Goal: Task Accomplishment & Management: Complete application form

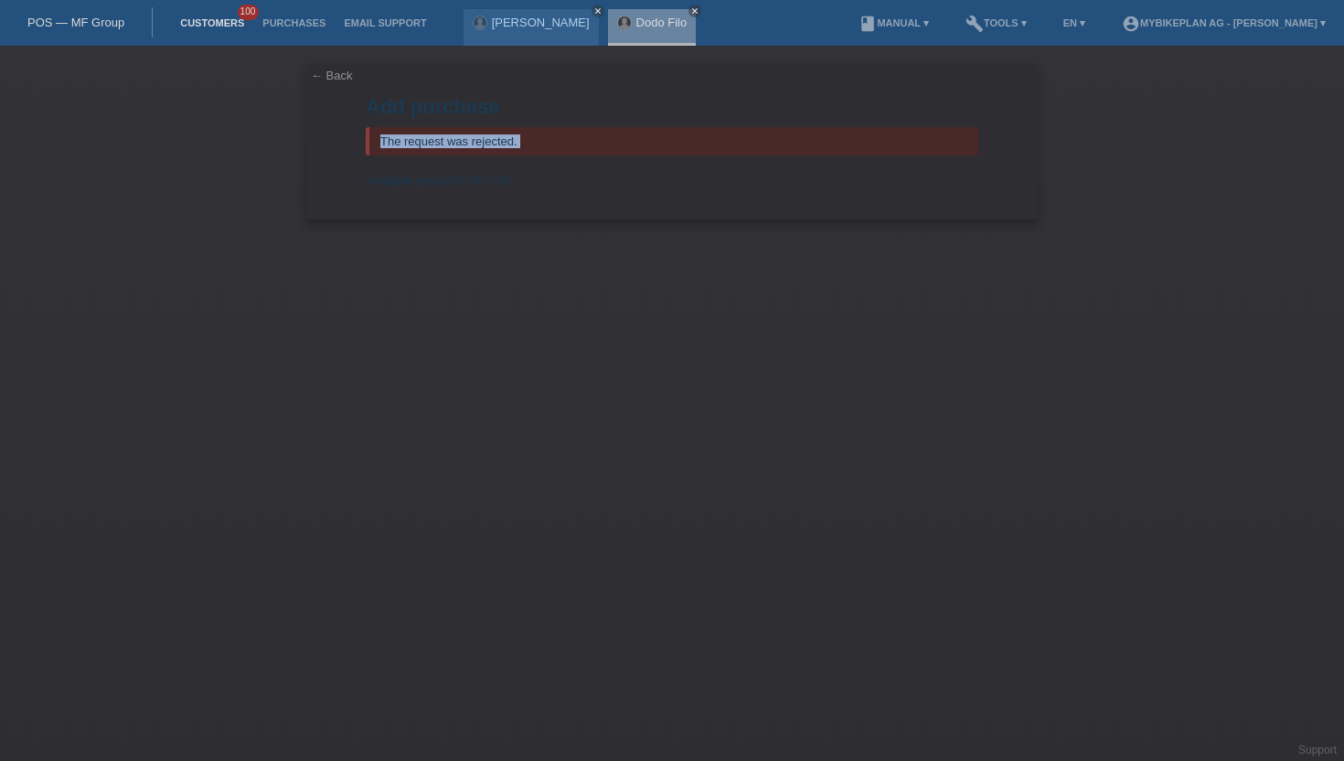
click at [225, 26] on link "Customers" at bounding box center [212, 22] width 82 height 11
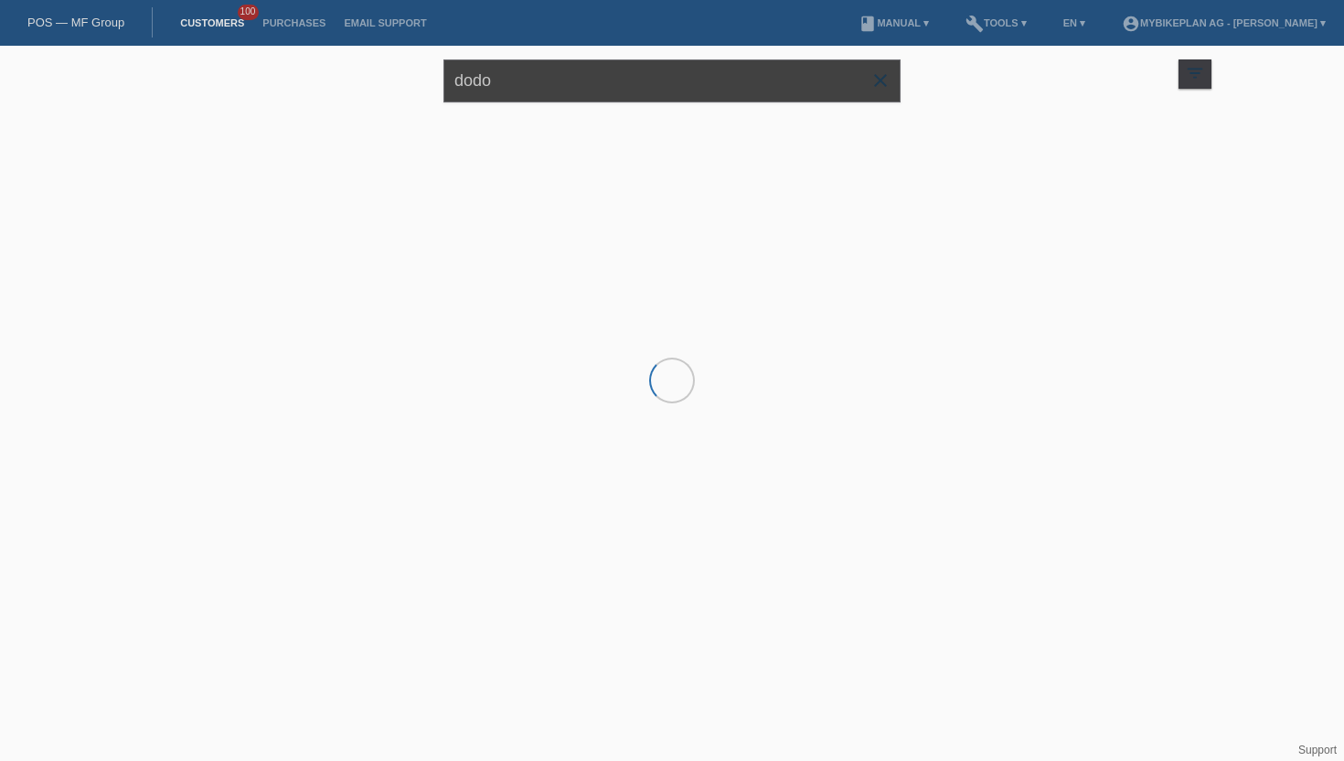
click at [644, 87] on input "dodo" at bounding box center [671, 80] width 457 height 43
click at [644, 85] on input "dodo" at bounding box center [671, 80] width 457 height 43
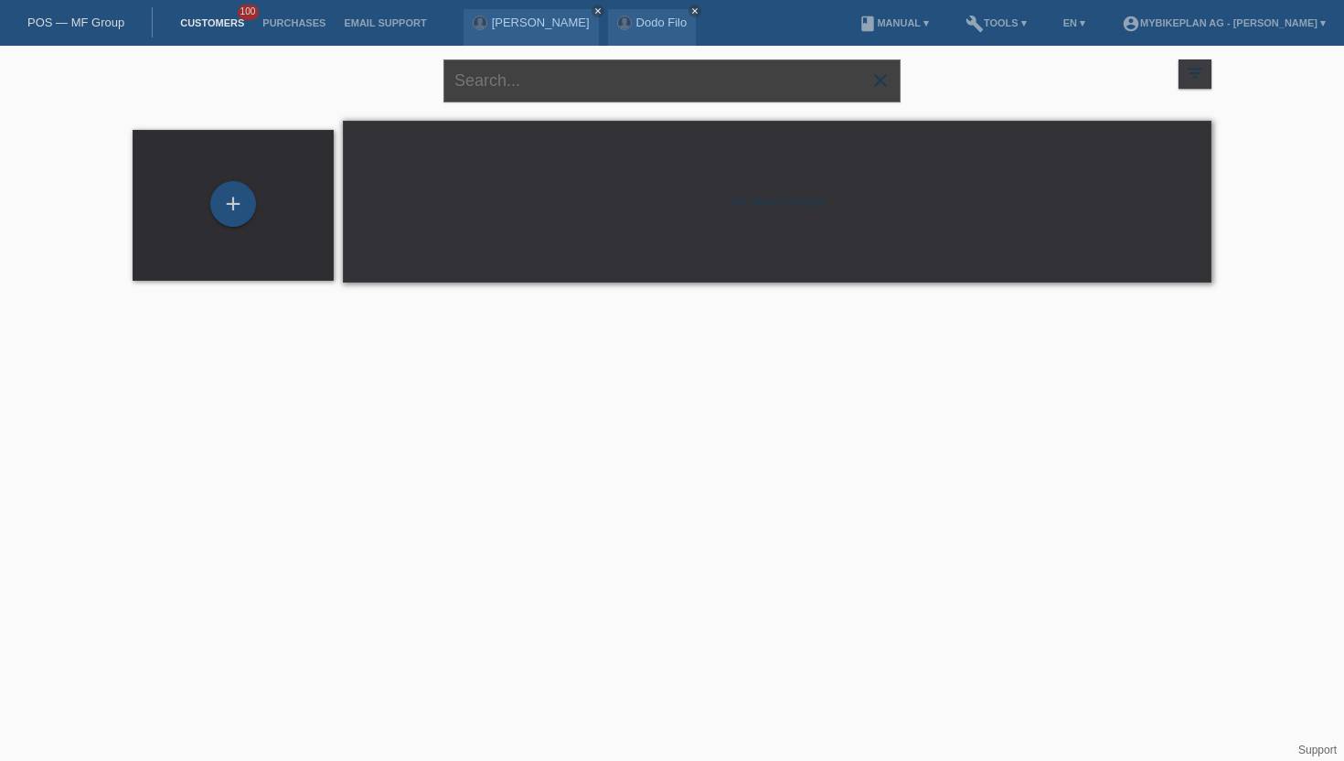
paste input "Isbrecht"
type input "Isbrecht"
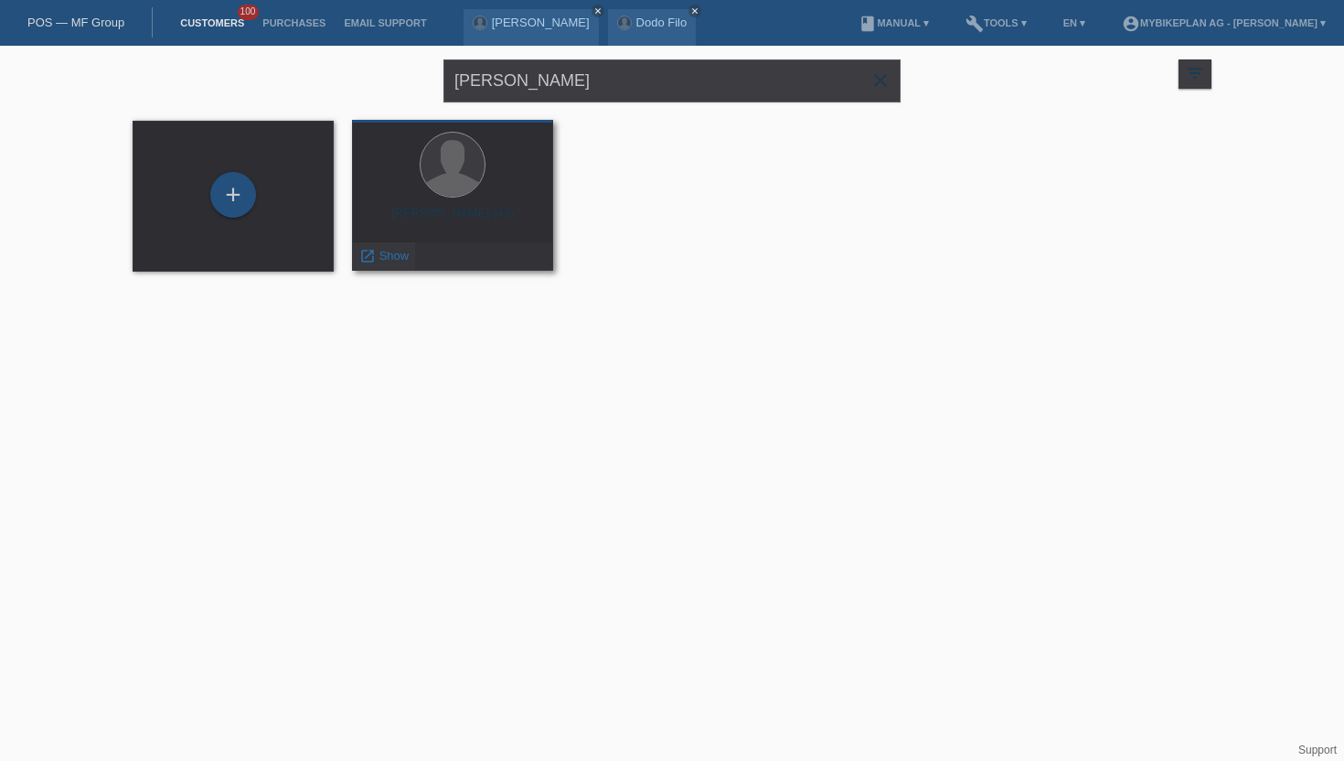
click at [385, 259] on span "Show" at bounding box center [394, 256] width 30 height 14
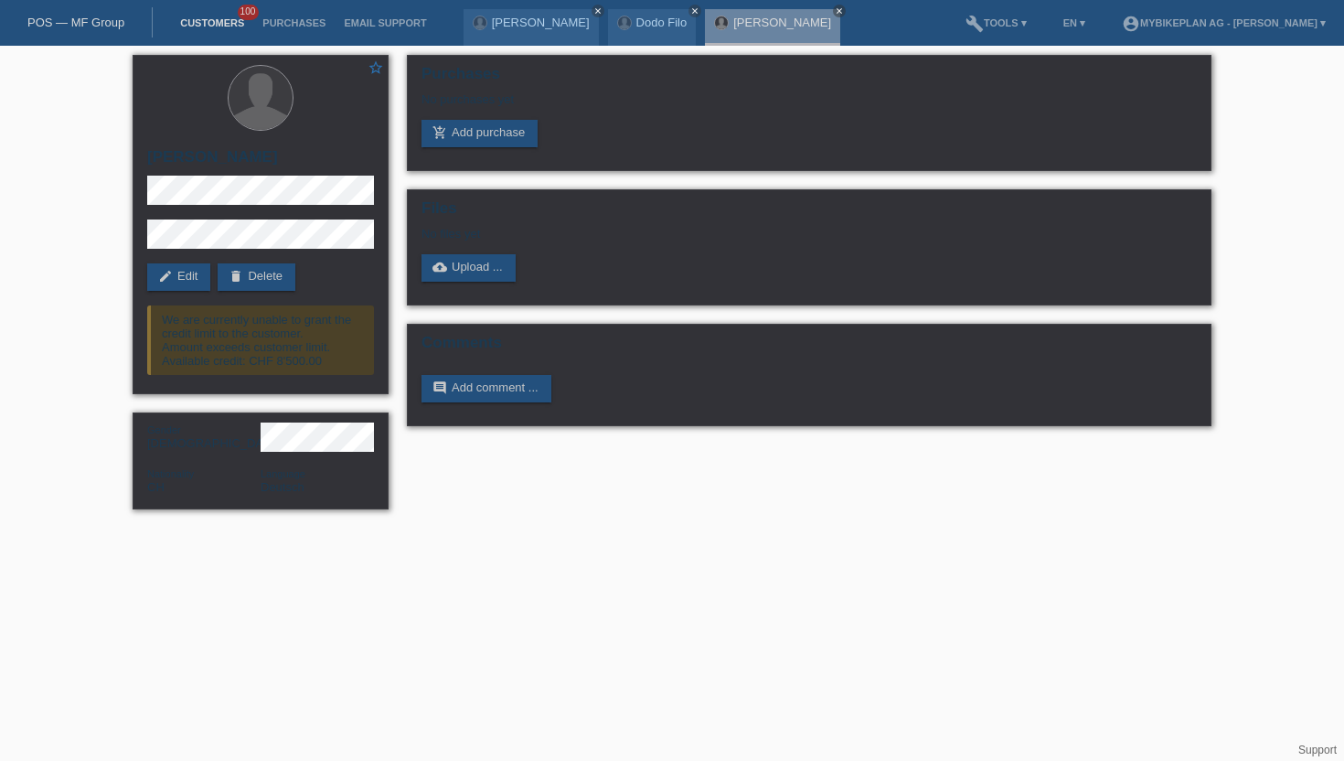
click at [210, 25] on link "Customers" at bounding box center [212, 22] width 82 height 11
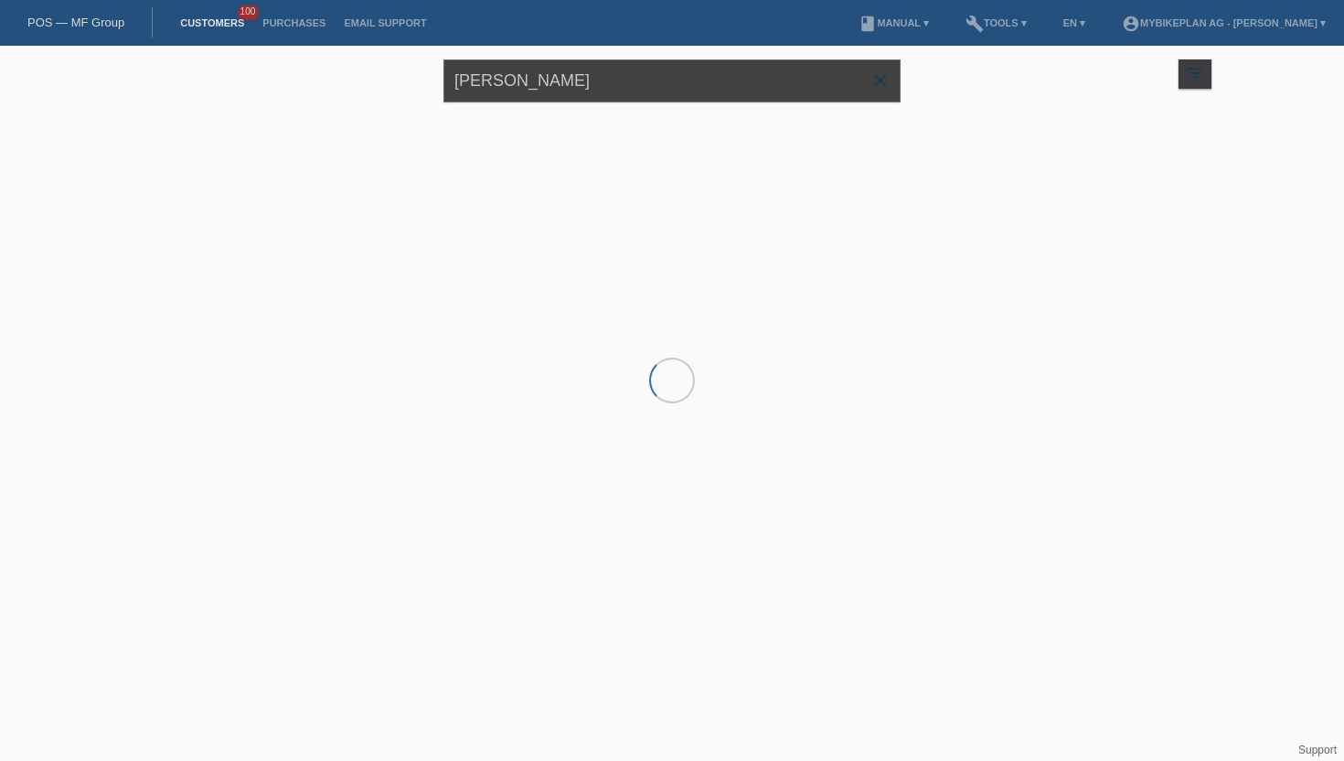
click at [563, 80] on input "[PERSON_NAME]" at bounding box center [671, 80] width 457 height 43
click at [563, 80] on input "Isbrecht" at bounding box center [671, 80] width 457 height 43
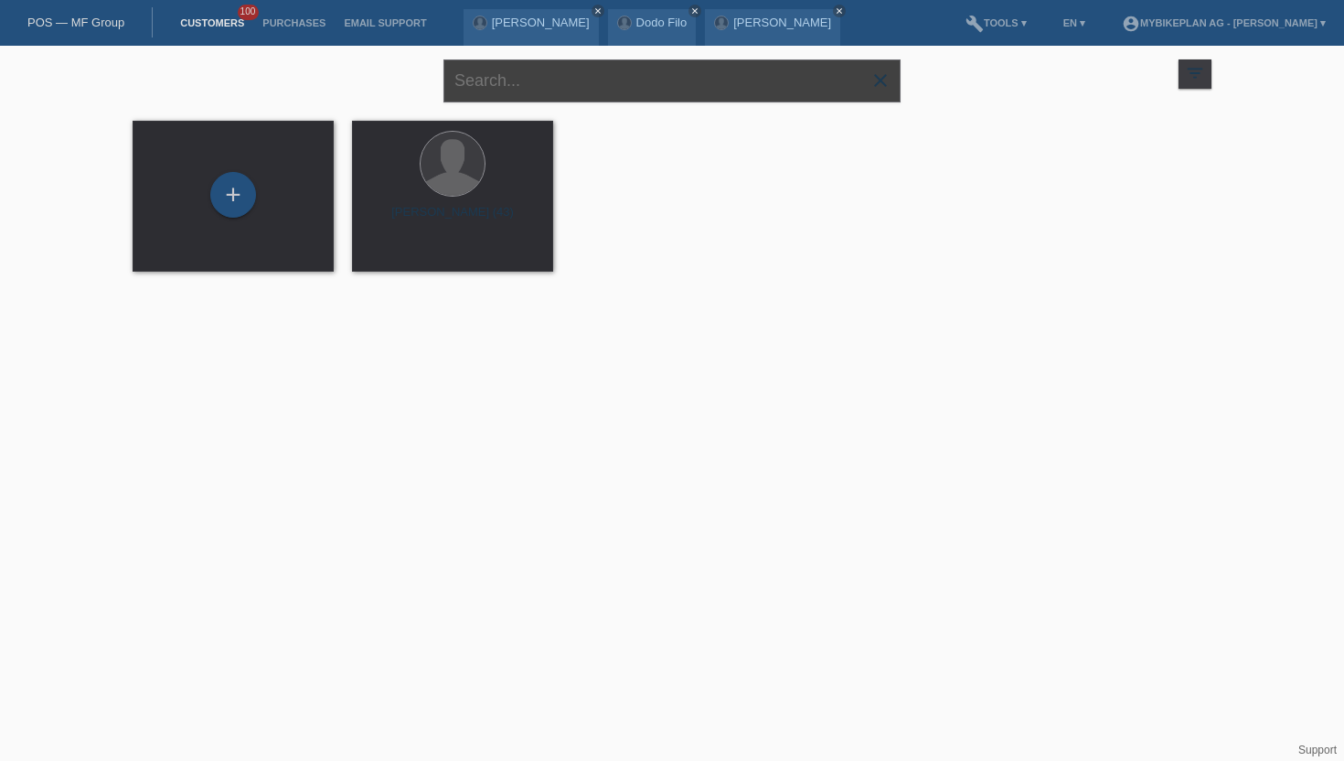
paste input "Daniel Siegwart"
type input "Daniel Siegwart"
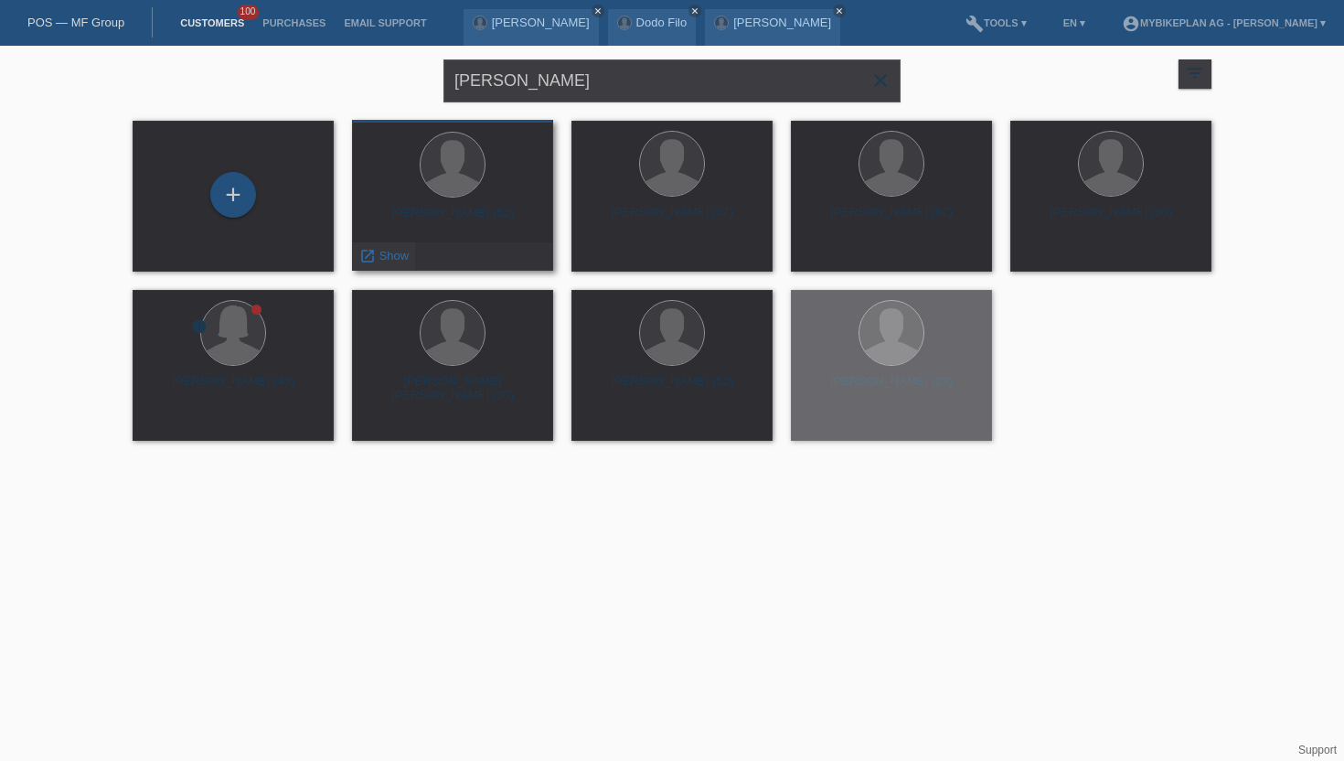
click at [381, 261] on span "Show" at bounding box center [394, 256] width 30 height 14
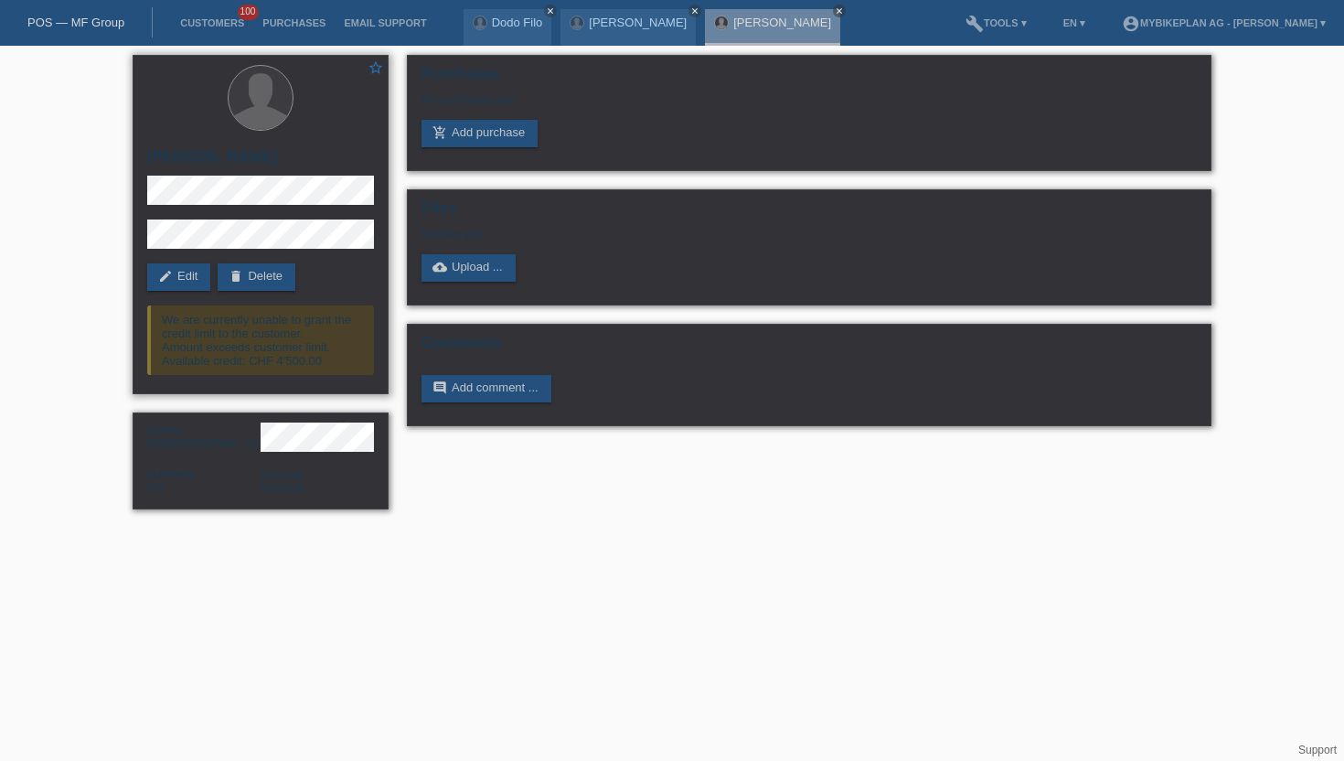
click at [300, 362] on div "We are currently unable to grant the credit limit to the customer. Amount excee…" at bounding box center [260, 339] width 227 height 69
click at [358, 351] on div "We are currently unable to grant the credit limit to the customer. Amount excee…" at bounding box center [260, 339] width 227 height 69
click at [199, 34] on li "Customers 100" at bounding box center [212, 23] width 82 height 47
click at [204, 28] on link "Customers" at bounding box center [212, 22] width 82 height 11
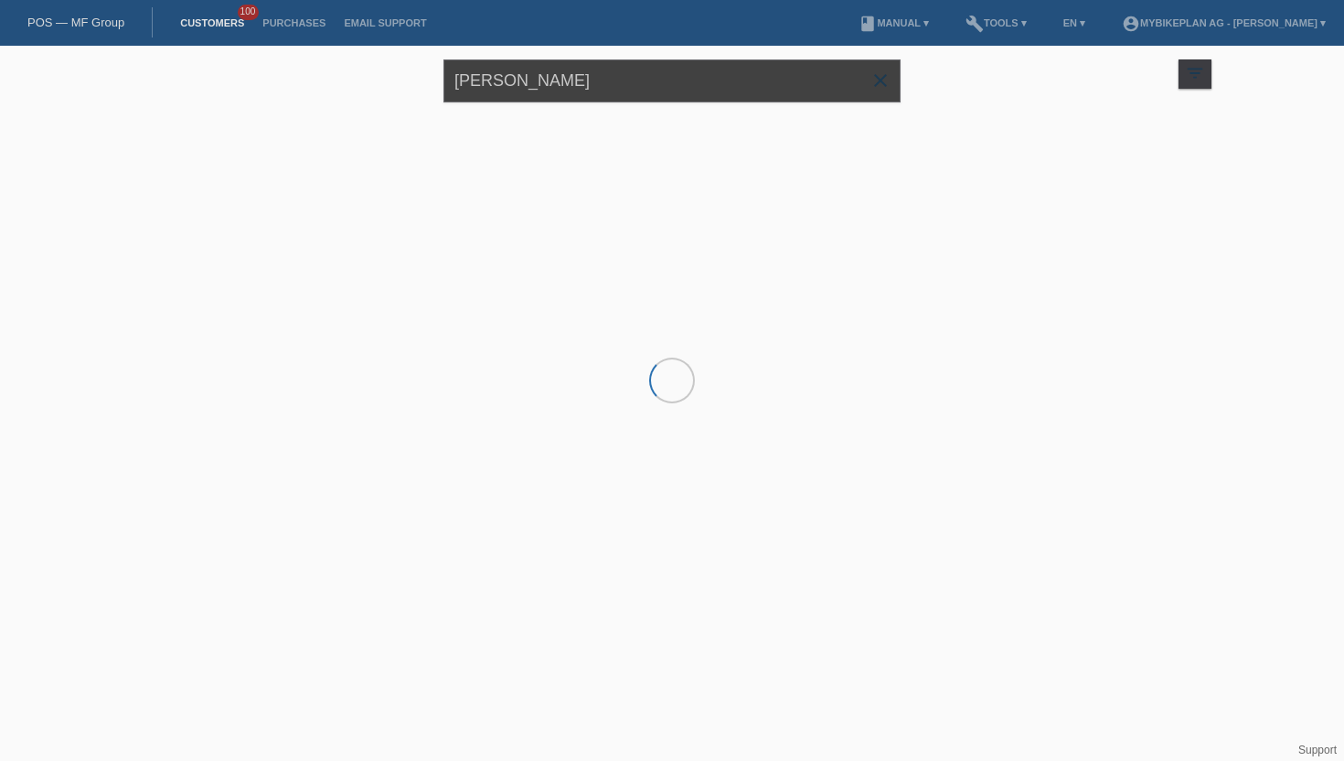
click at [616, 88] on input "[PERSON_NAME]" at bounding box center [671, 80] width 457 height 43
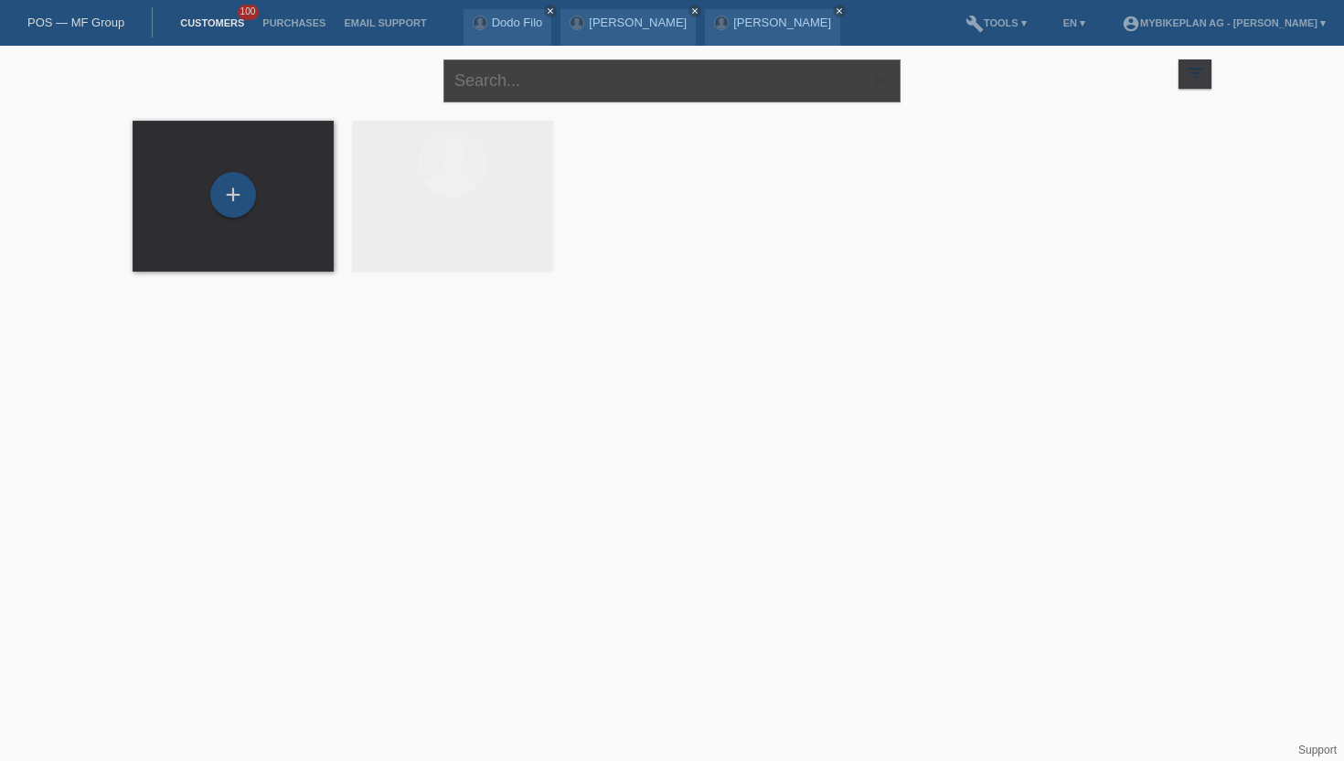
paste input "Röösli"
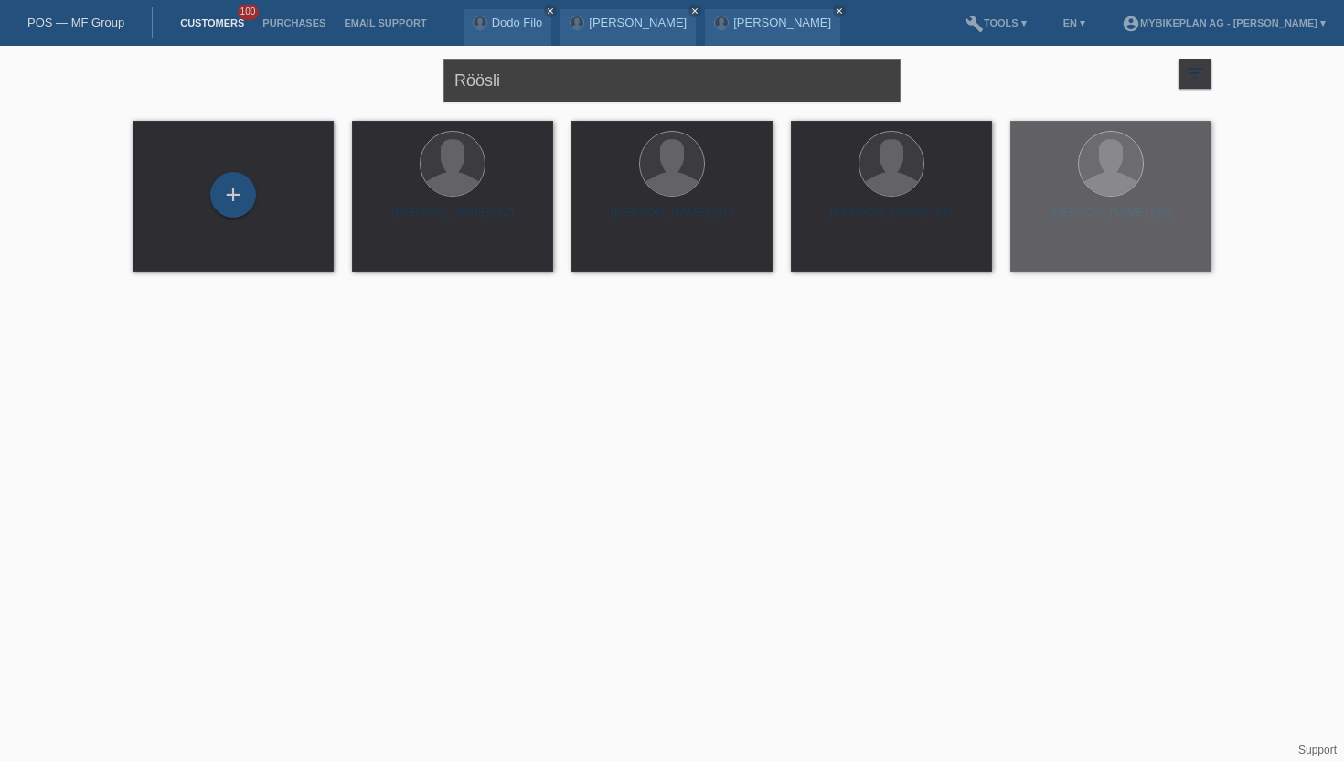
type input "Röösli"
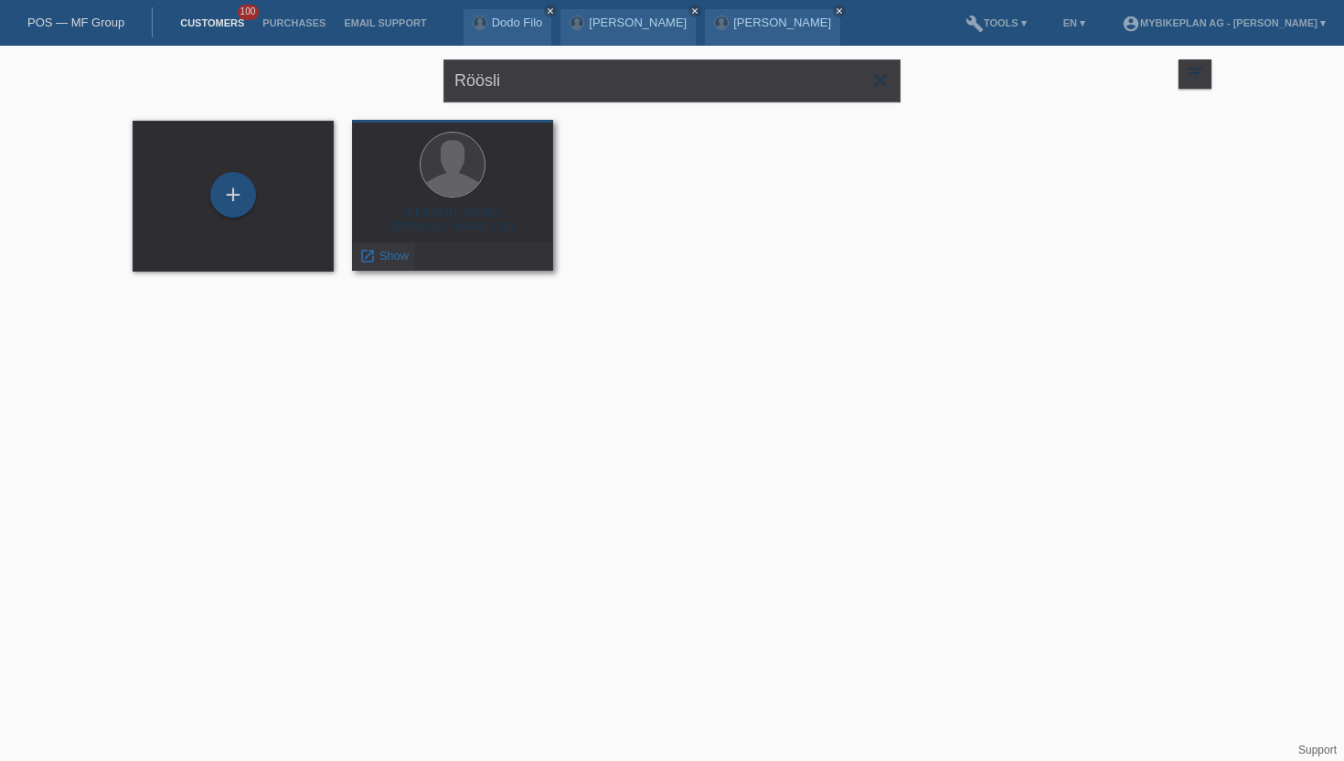
click at [383, 266] on div "launch Show" at bounding box center [384, 255] width 62 height 27
click at [391, 251] on span "Show" at bounding box center [394, 256] width 30 height 14
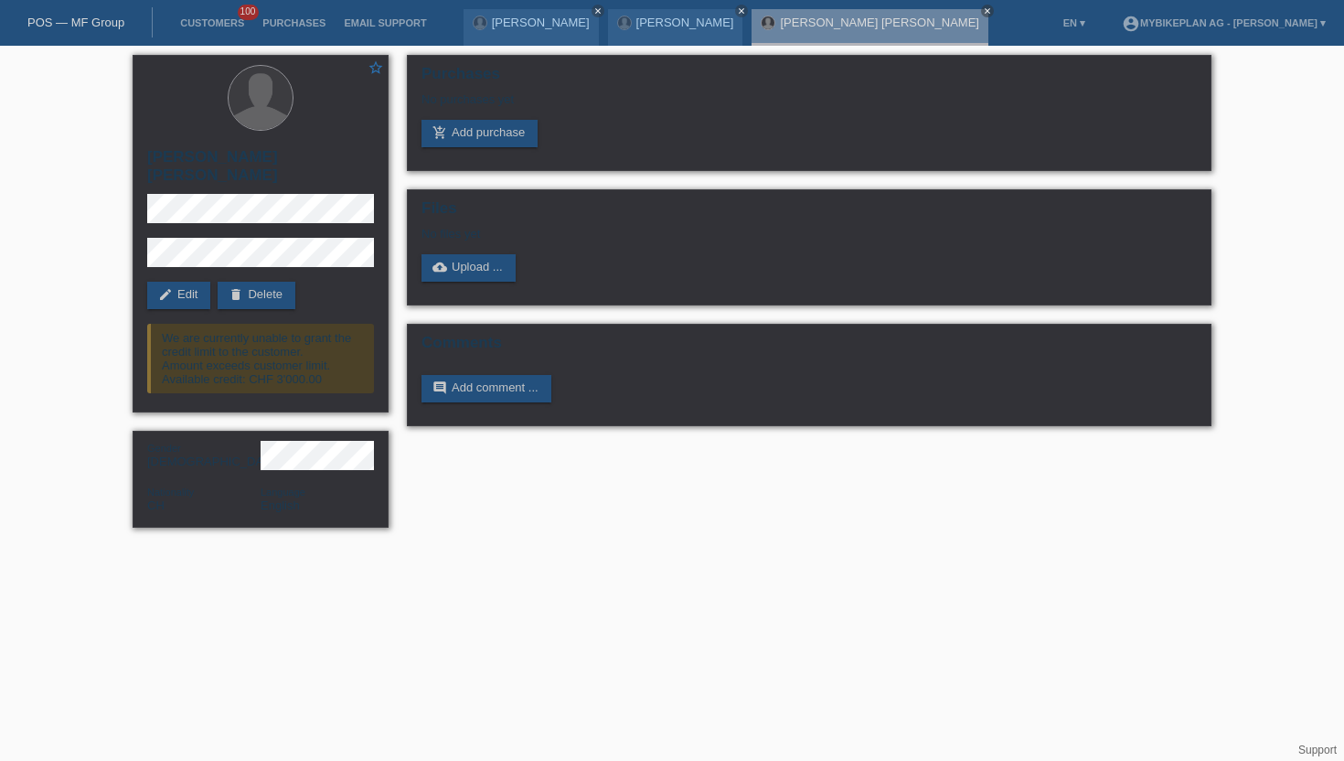
click at [199, 30] on li "Customers 100" at bounding box center [212, 23] width 82 height 47
click at [206, 23] on link "Customers" at bounding box center [212, 22] width 82 height 11
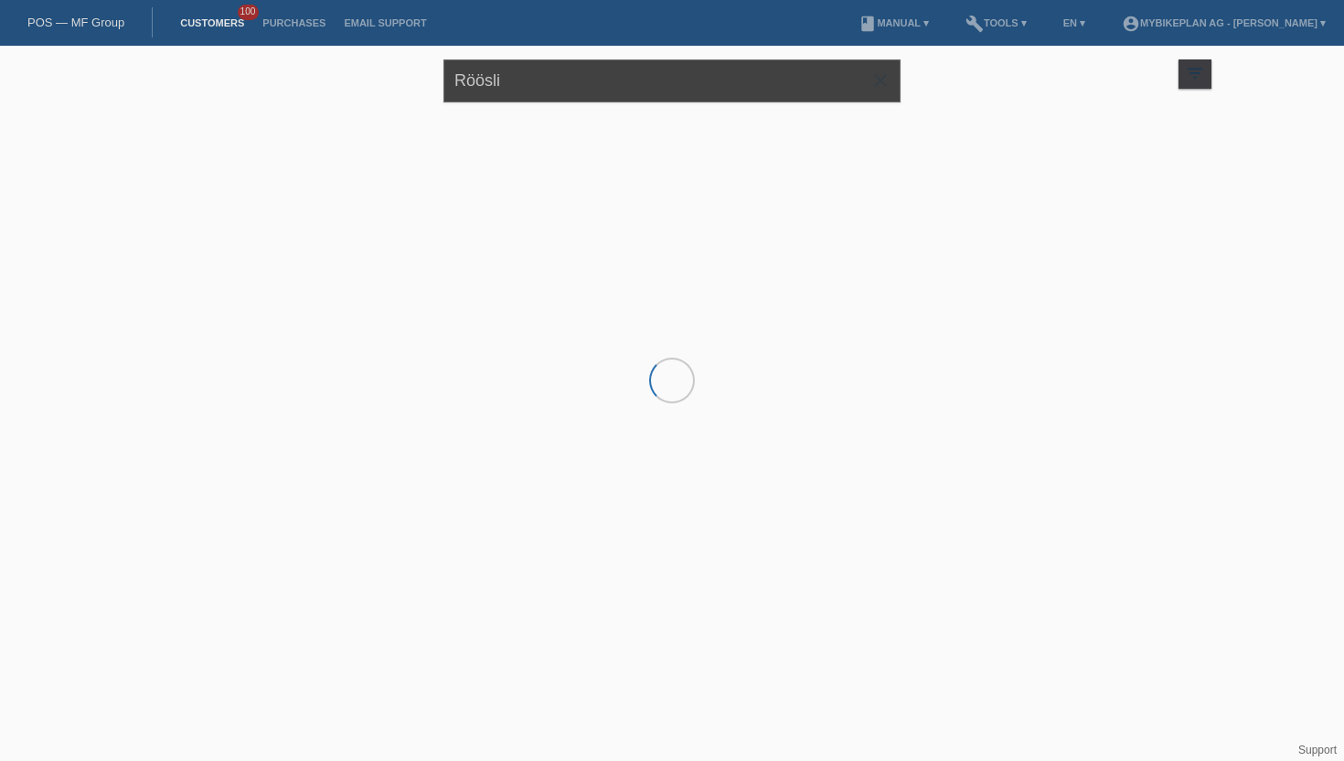
click at [535, 89] on input "Röösli" at bounding box center [671, 80] width 457 height 43
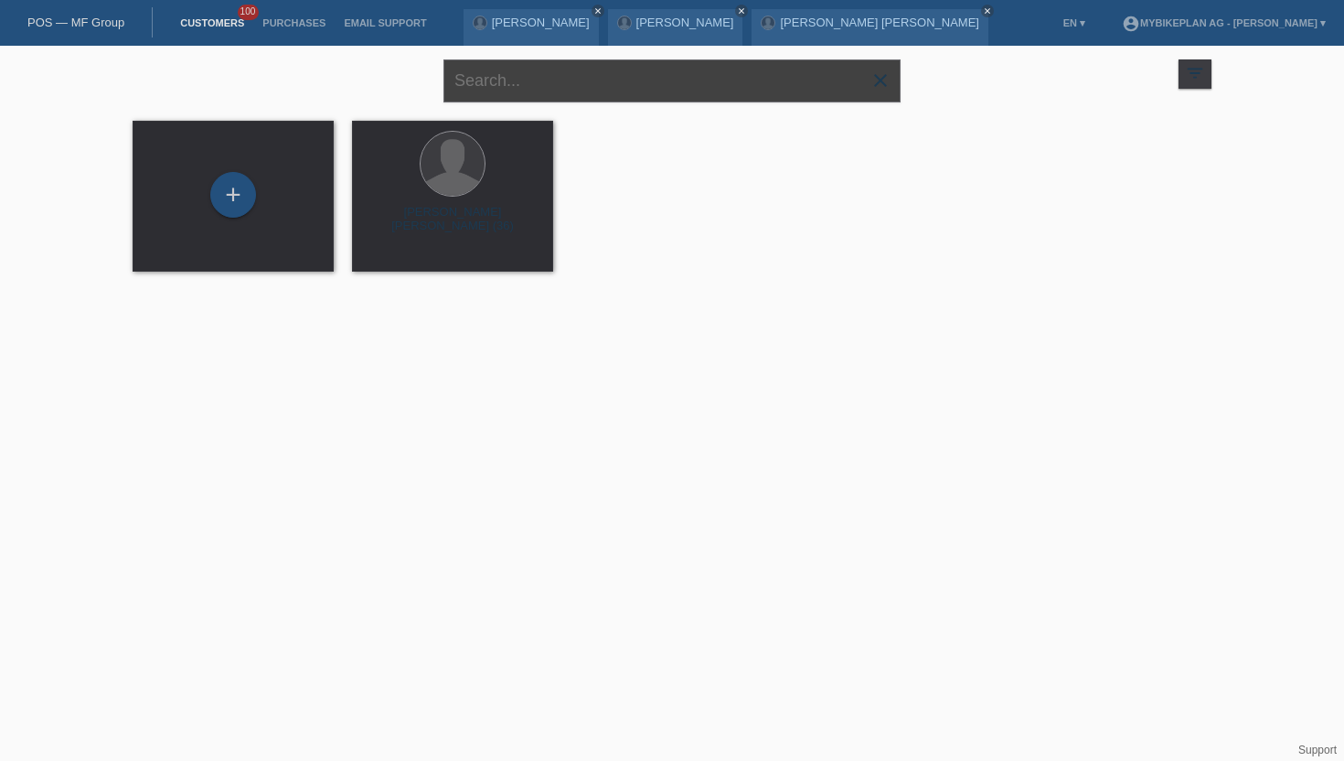
paste input "[PERSON_NAME]"
type input "[PERSON_NAME]"
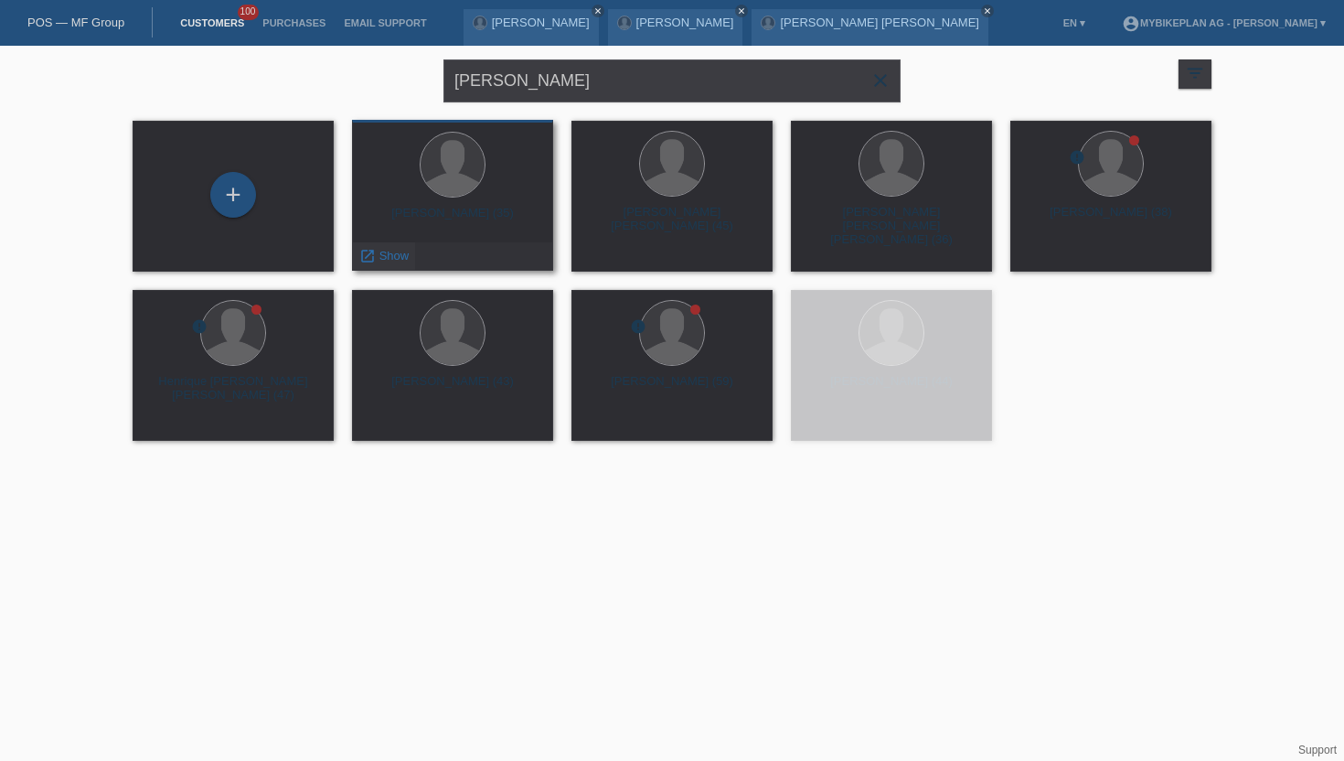
click at [397, 254] on span "Show" at bounding box center [394, 256] width 30 height 14
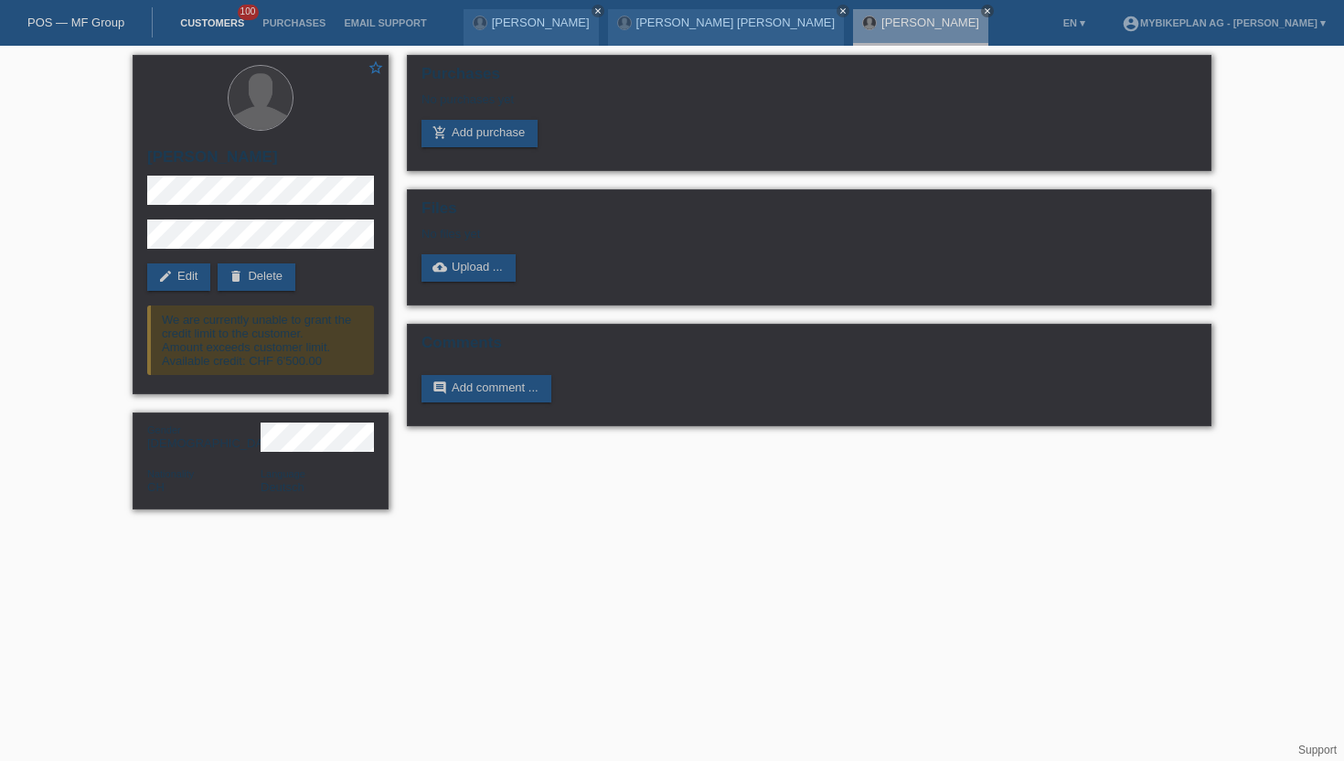
click at [222, 20] on link "Customers" at bounding box center [212, 22] width 82 height 11
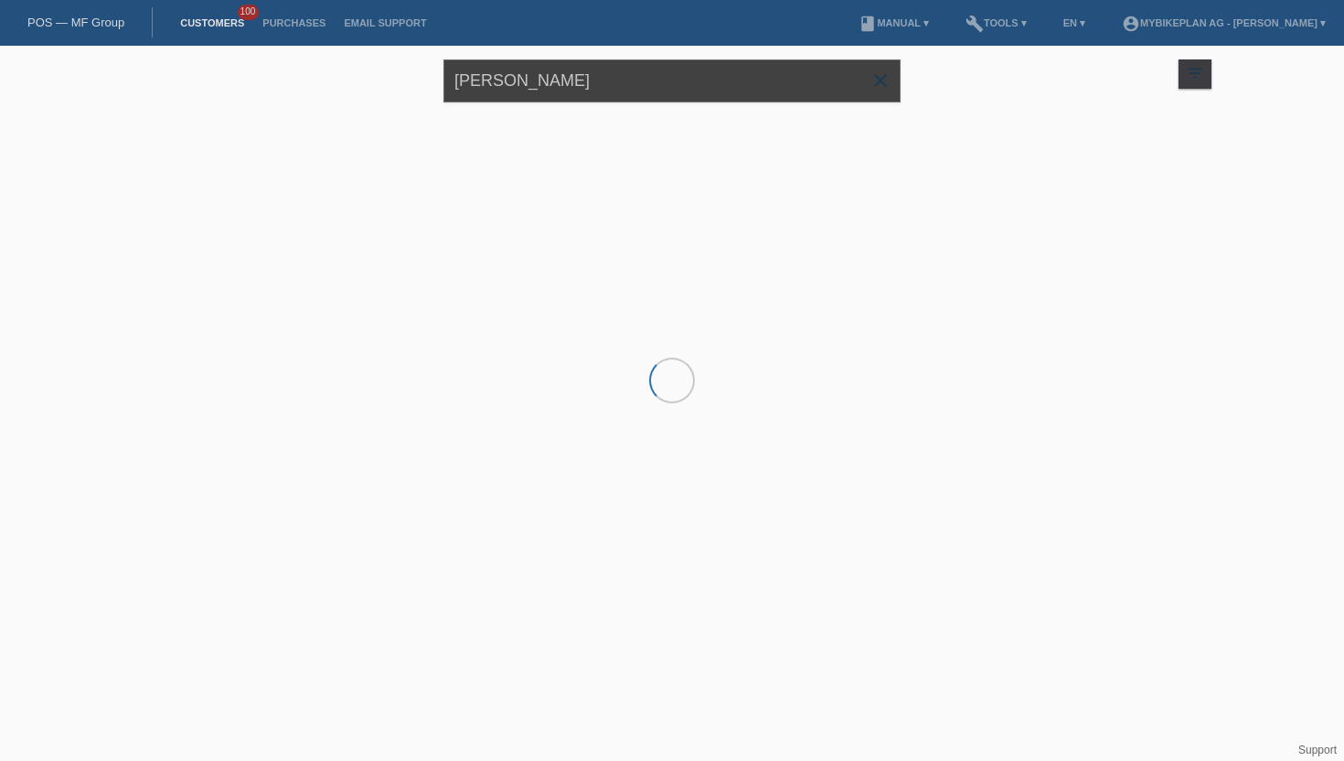
drag, startPoint x: 530, startPoint y: 83, endPoint x: 362, endPoint y: 73, distance: 168.5
click at [362, 73] on div "[PERSON_NAME] close filter_list view_module Show all customers star Show stared…" at bounding box center [671, 79] width 1097 height 66
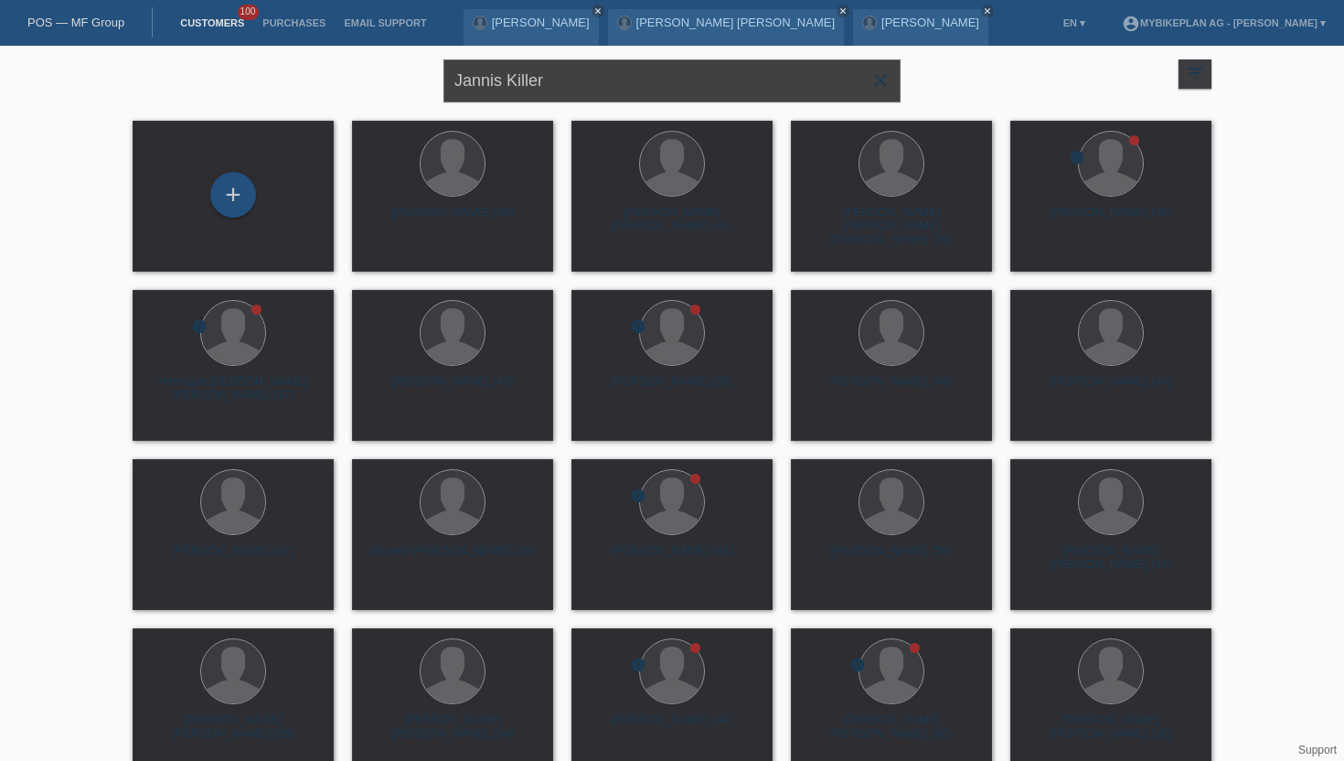
type input "Jannis Killer"
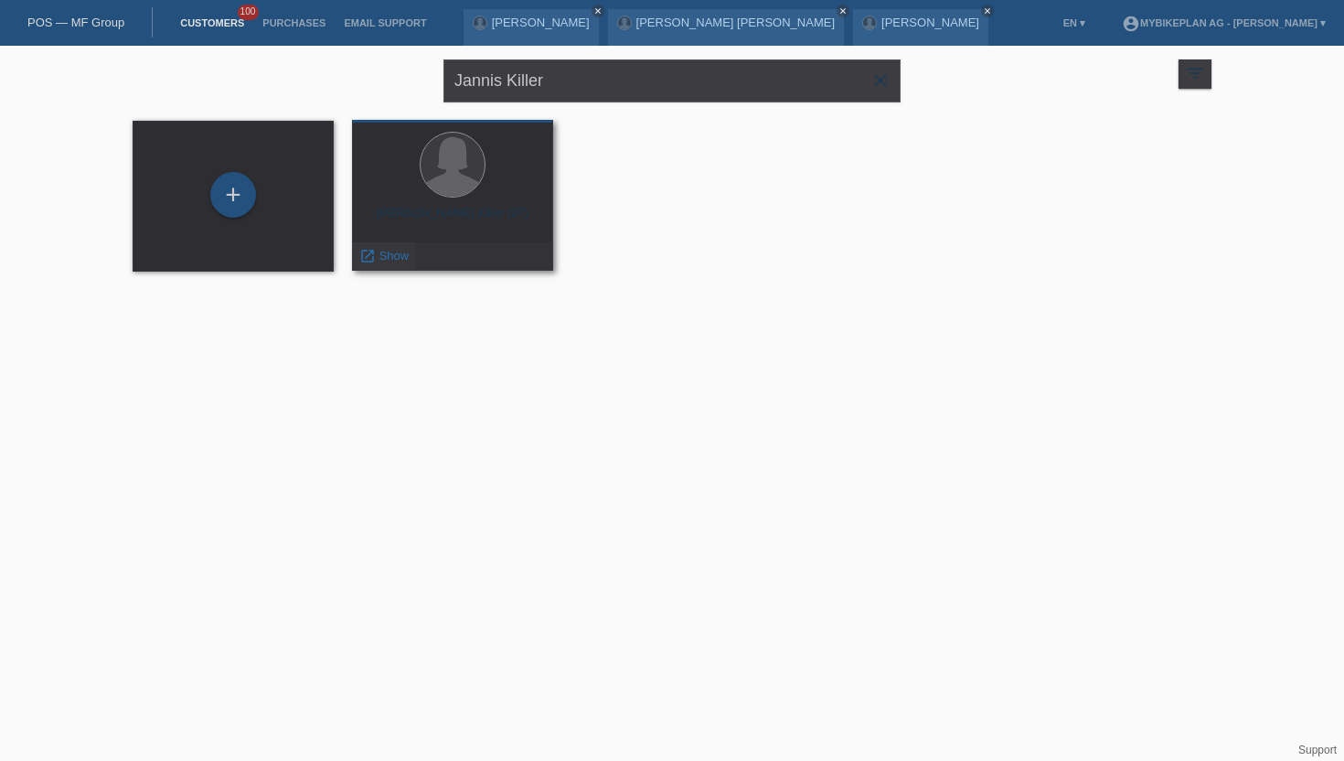
click at [370, 256] on icon "launch" at bounding box center [367, 256] width 16 height 16
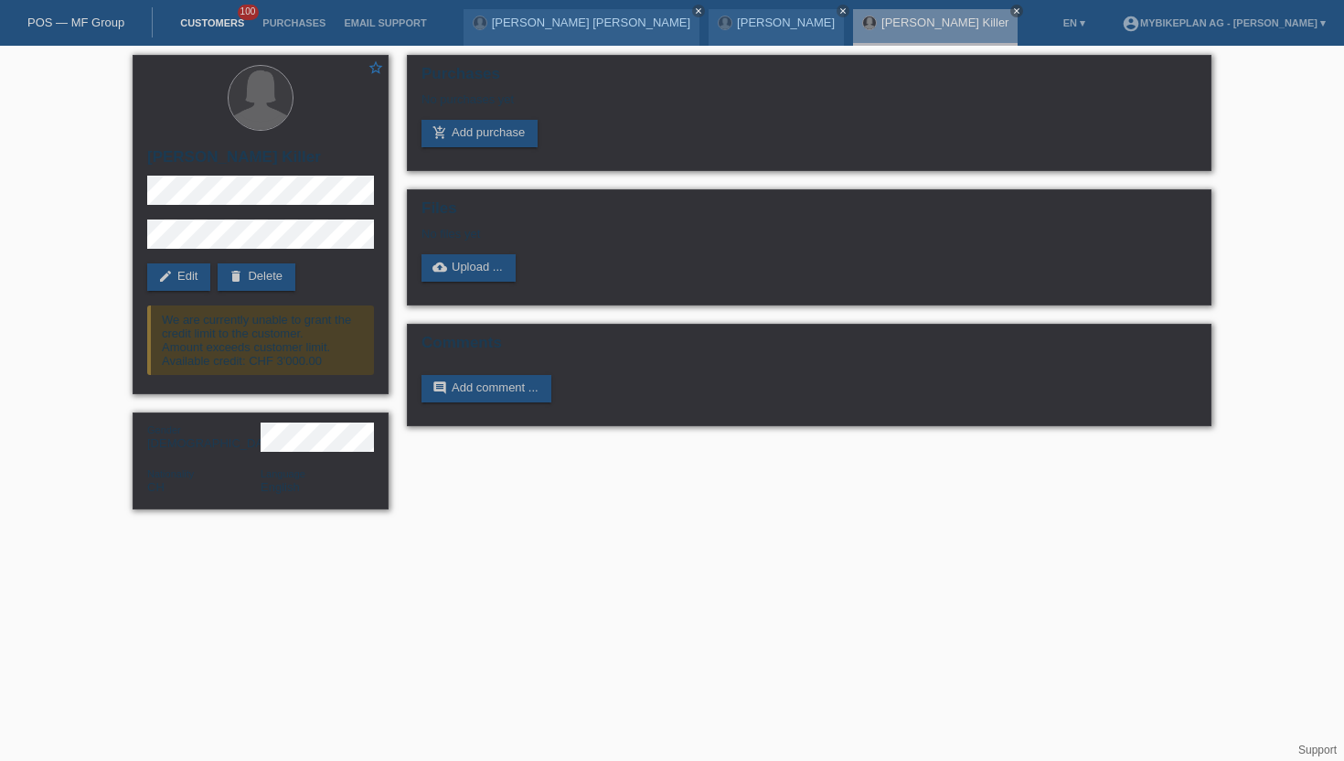
click at [213, 27] on link "Customers" at bounding box center [212, 22] width 82 height 11
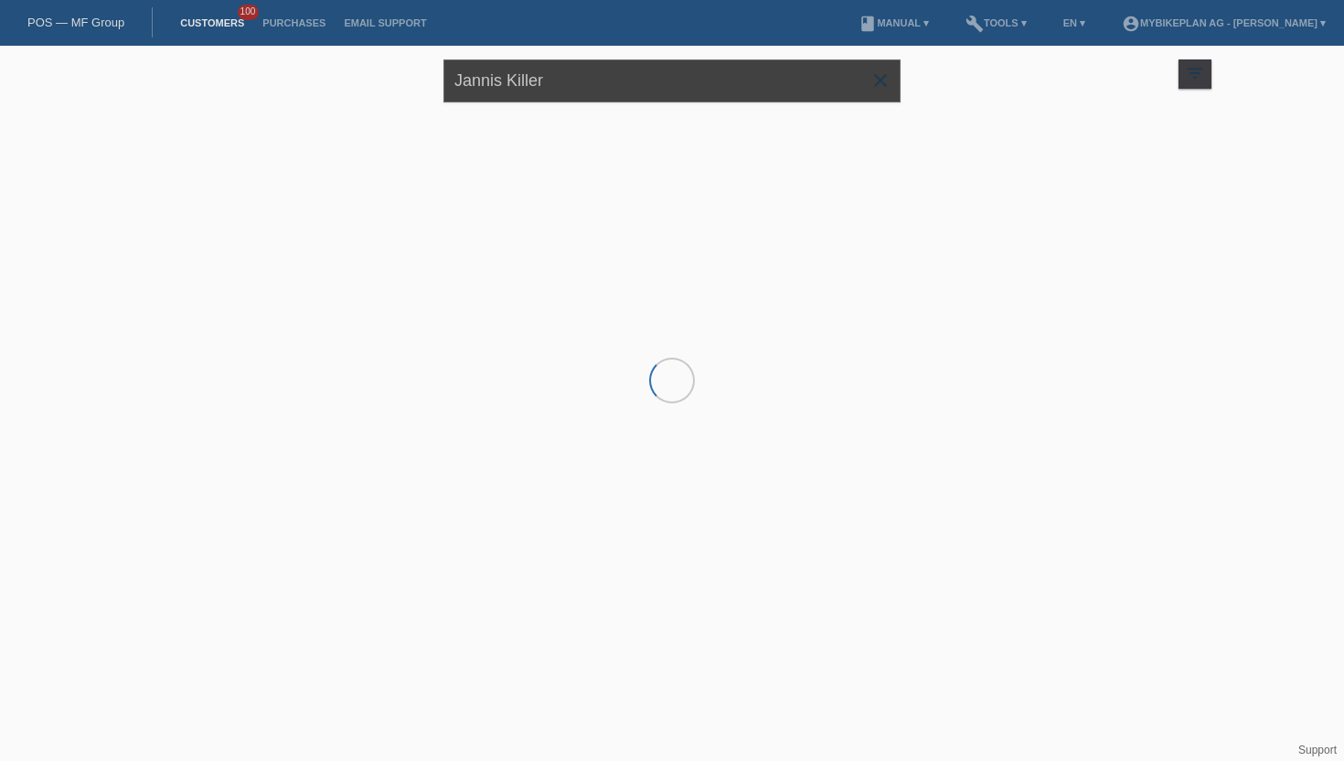
click at [559, 92] on input "Jannis Killer" at bounding box center [671, 80] width 457 height 43
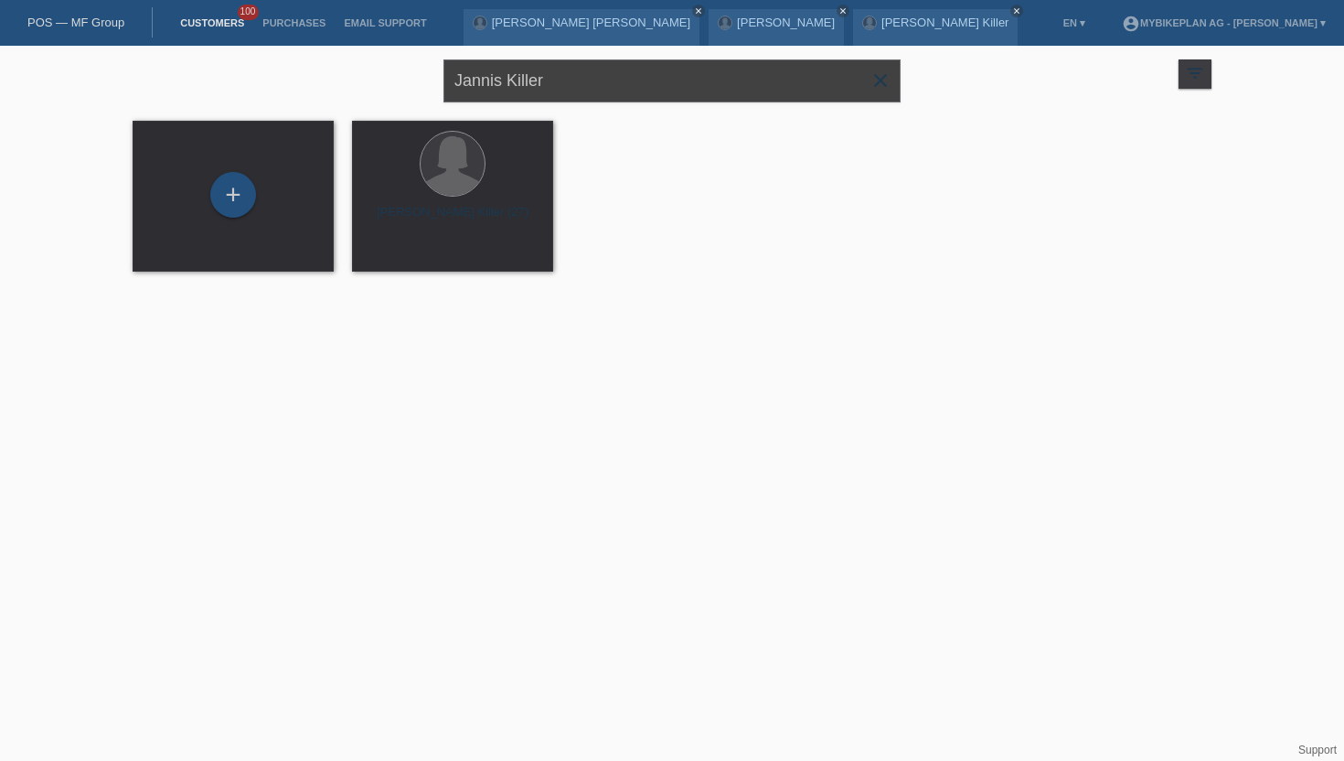
click at [559, 92] on input "Jannis Killer" at bounding box center [671, 80] width 457 height 43
type input "Karpiel"
click at [377, 263] on div "launch Show" at bounding box center [384, 255] width 62 height 27
click at [388, 261] on span "Show" at bounding box center [394, 256] width 30 height 14
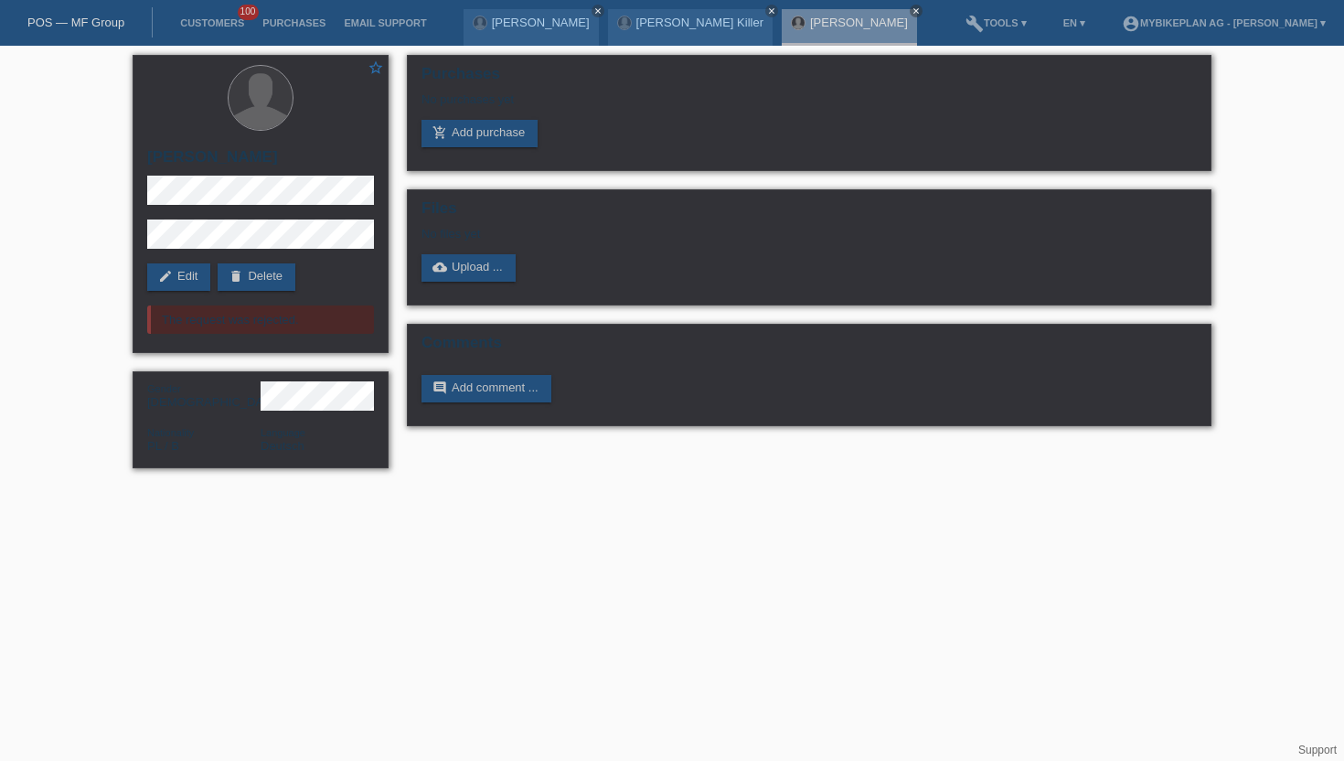
click at [199, 32] on li "Customers 100" at bounding box center [212, 23] width 82 height 47
click at [202, 17] on link "Customers" at bounding box center [212, 22] width 82 height 11
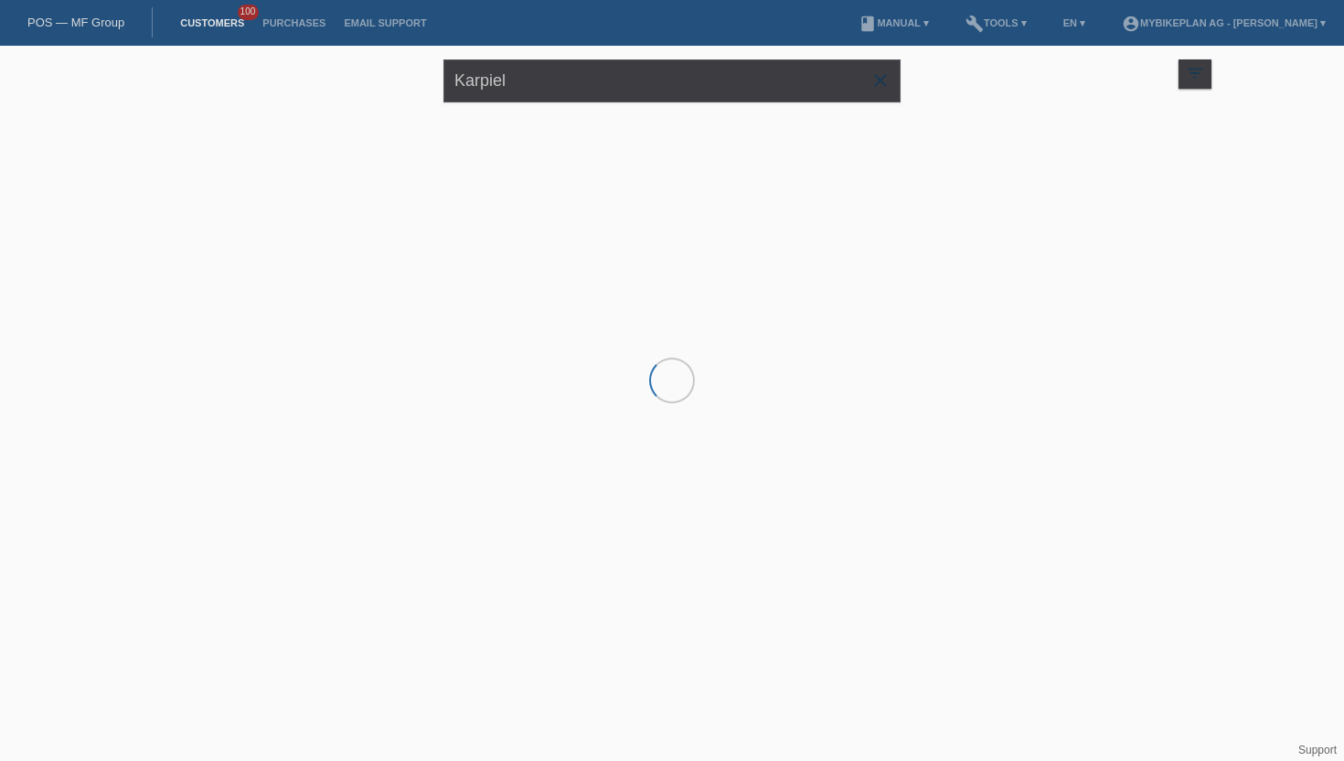
click at [558, 84] on input "Karpiel" at bounding box center [671, 80] width 457 height 43
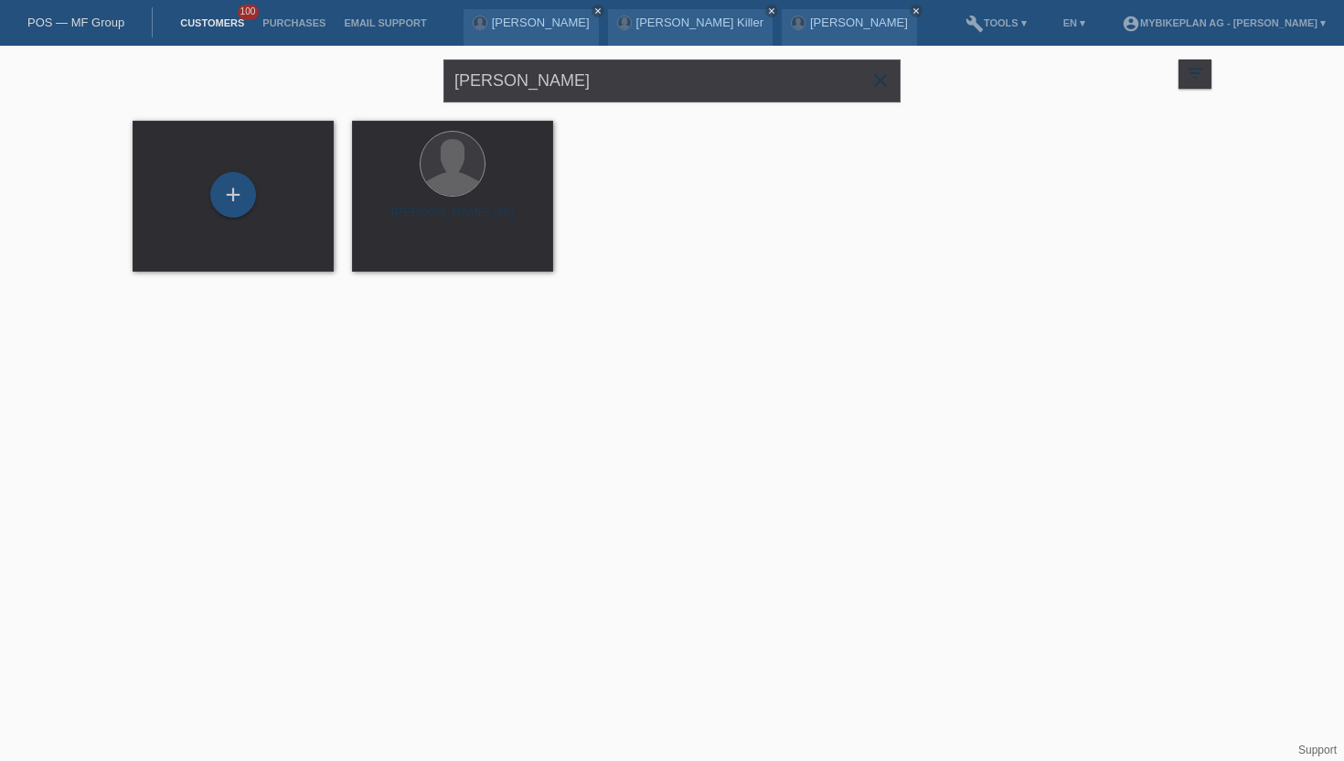
type input "Dennis jung"
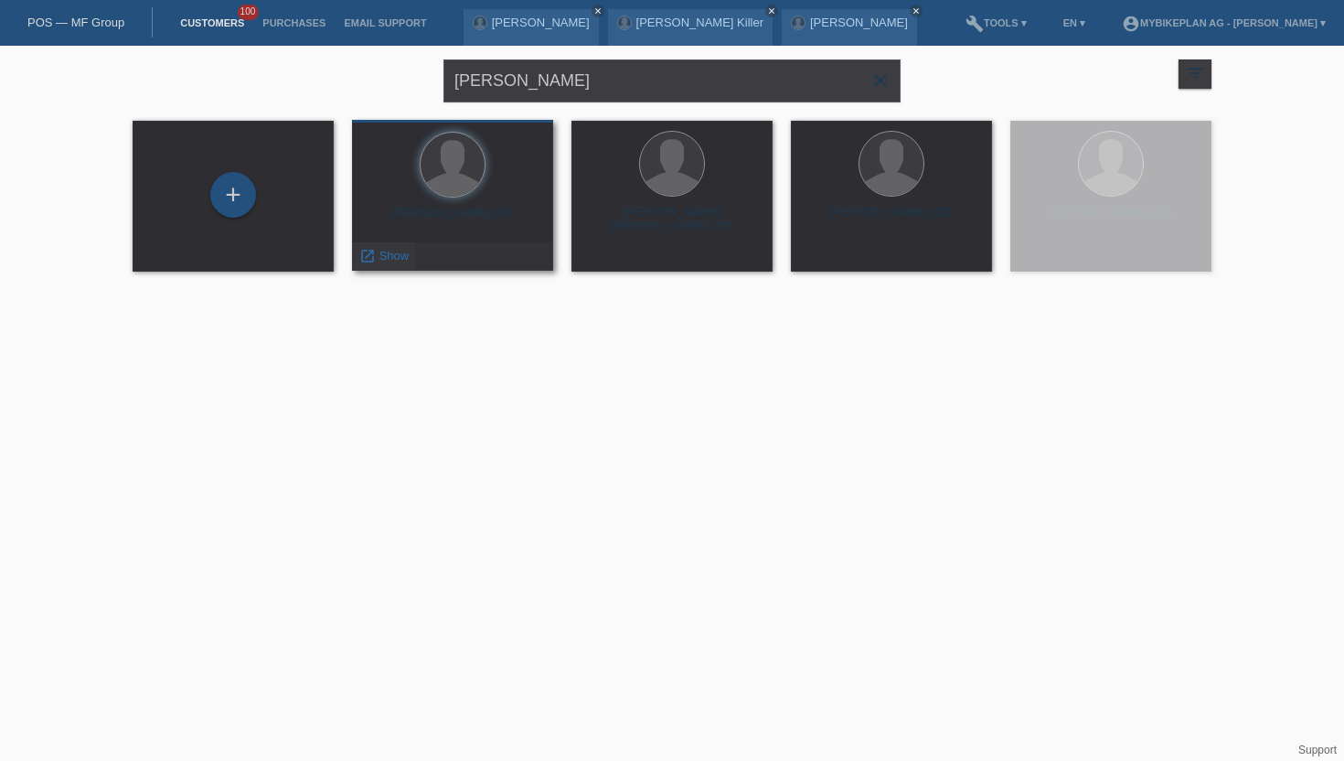
click at [393, 255] on span "Show" at bounding box center [394, 256] width 30 height 14
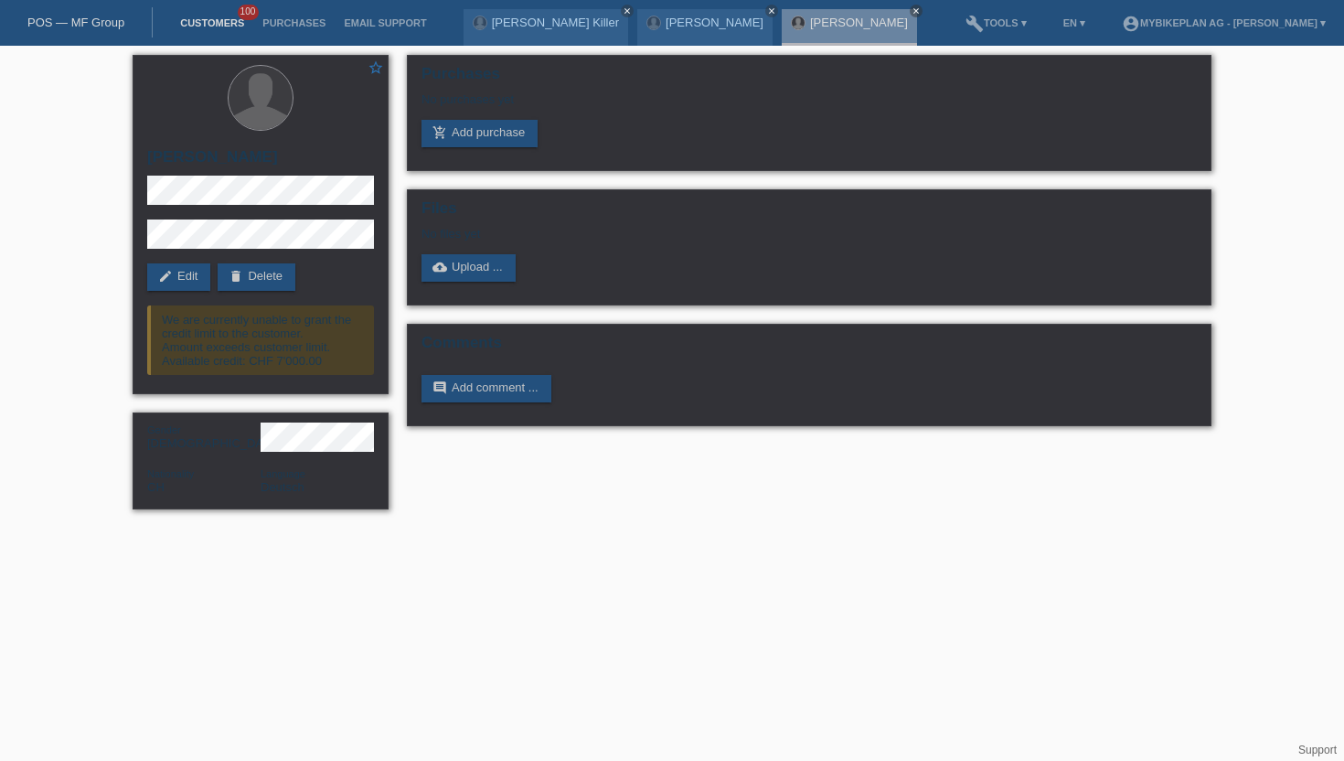
click at [218, 20] on link "Customers" at bounding box center [212, 22] width 82 height 11
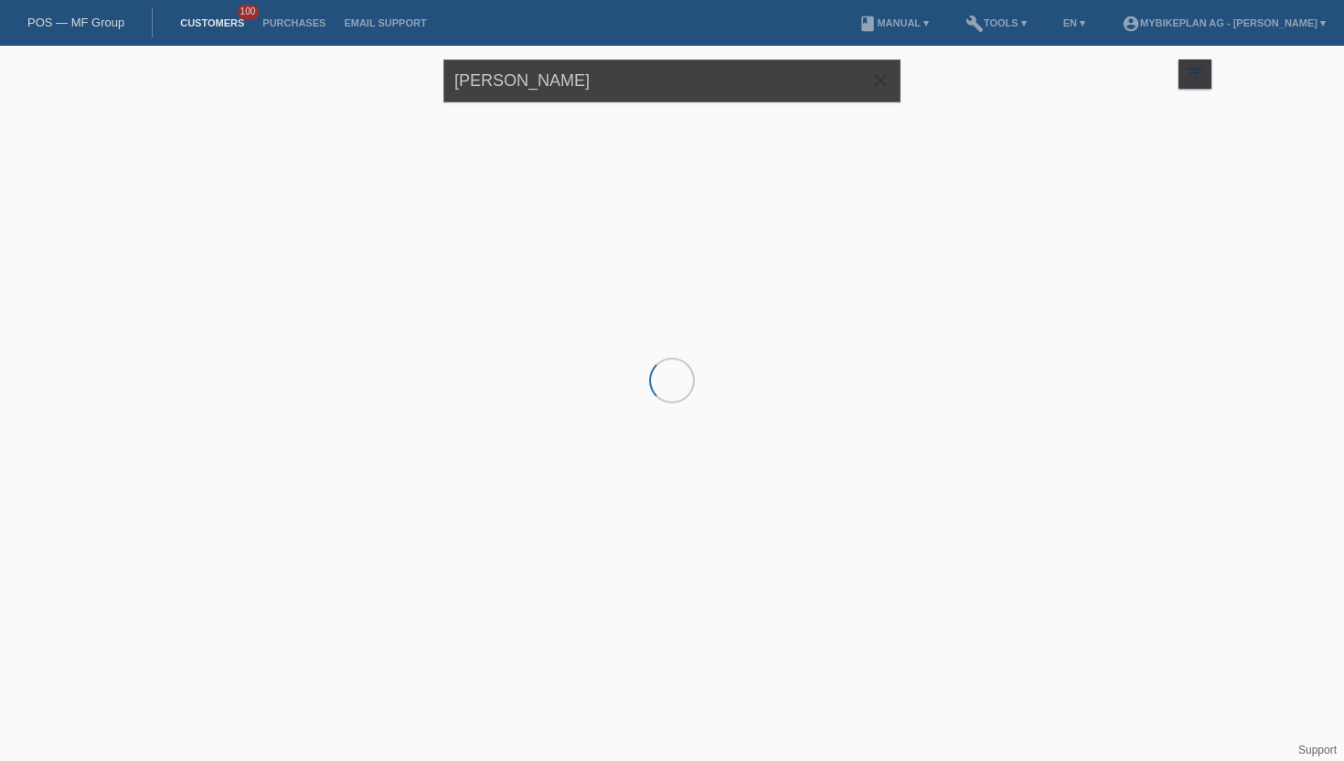
click at [489, 90] on input "Dennis jung" at bounding box center [671, 80] width 457 height 43
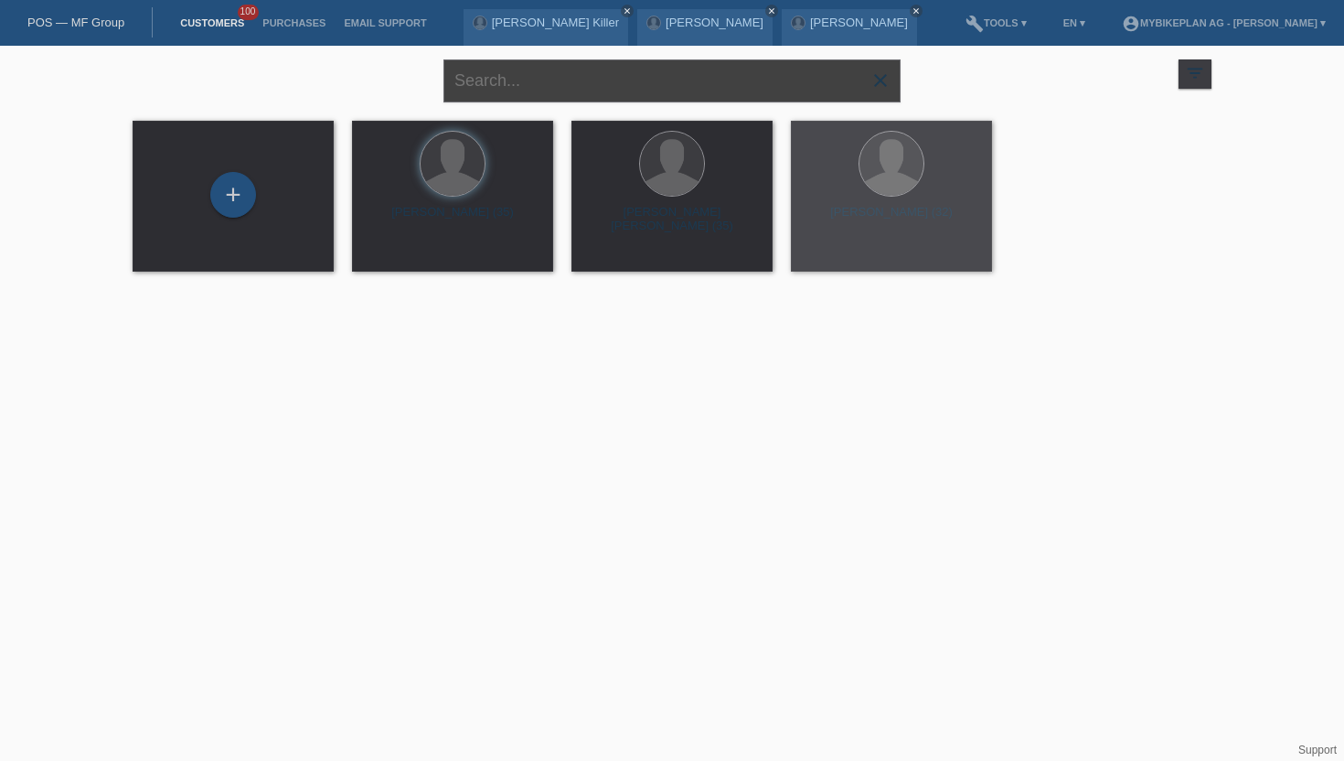
paste input "Pascal Buehlmann"
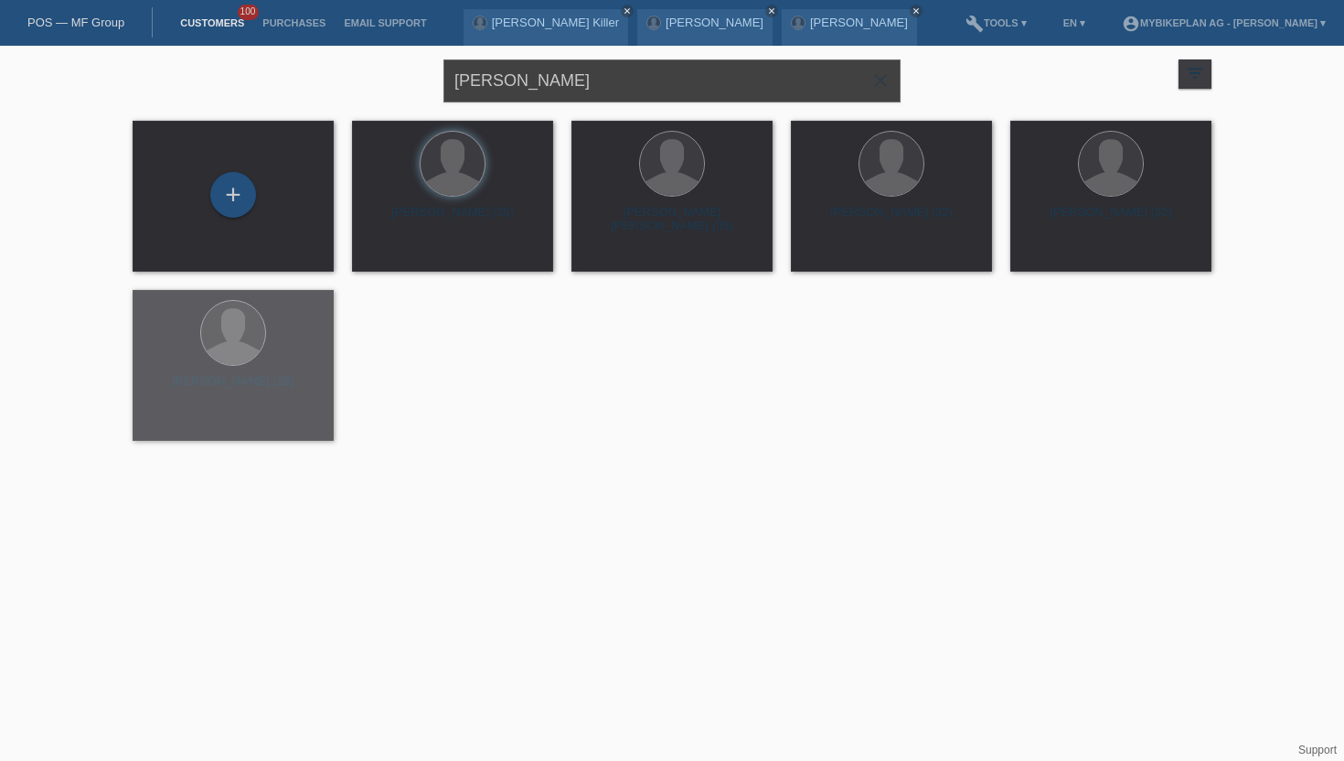
type input "Pascal Buehlmann"
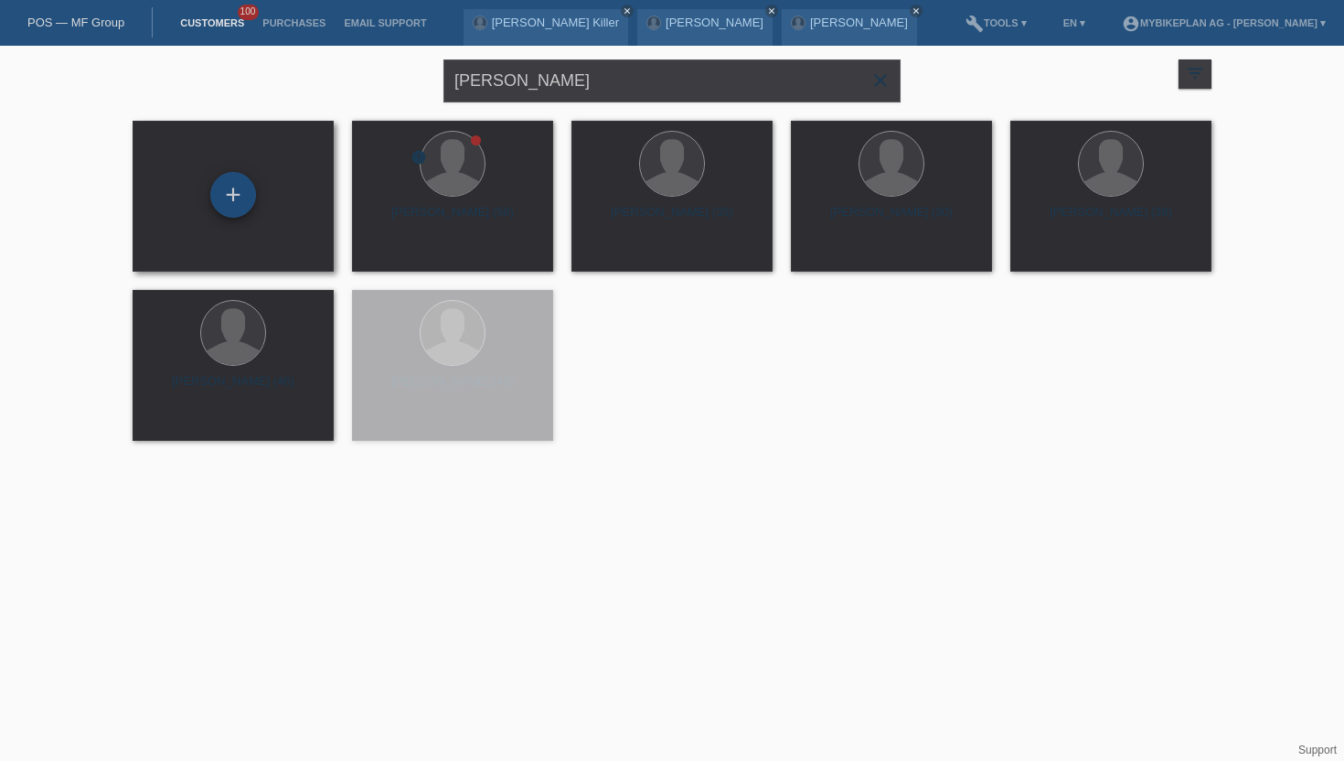
click at [239, 175] on div "+" at bounding box center [233, 195] width 46 height 46
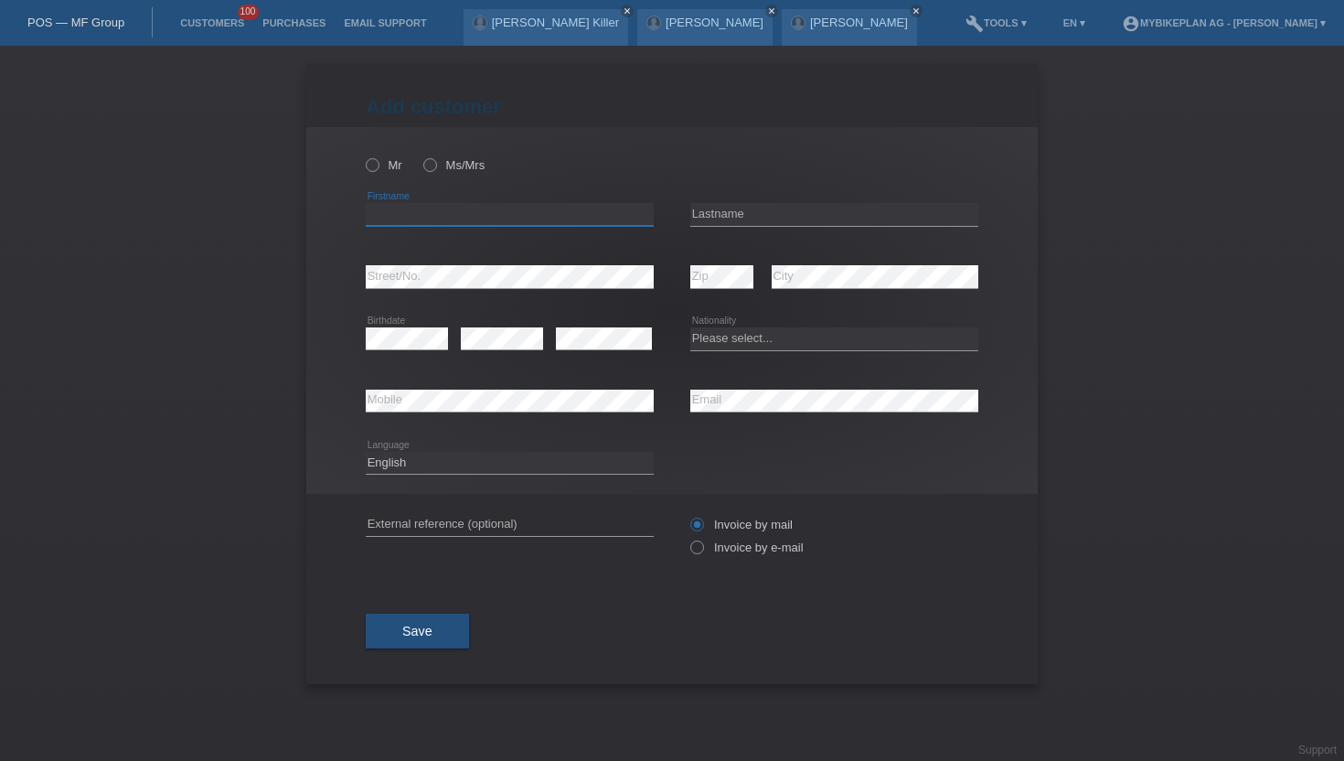
click at [391, 211] on input "text" at bounding box center [510, 214] width 288 height 23
paste input "Pascal Buehlmann"
click at [422, 213] on input "Pascal Buehlmann" at bounding box center [510, 214] width 288 height 23
type input "[PERSON_NAME]"
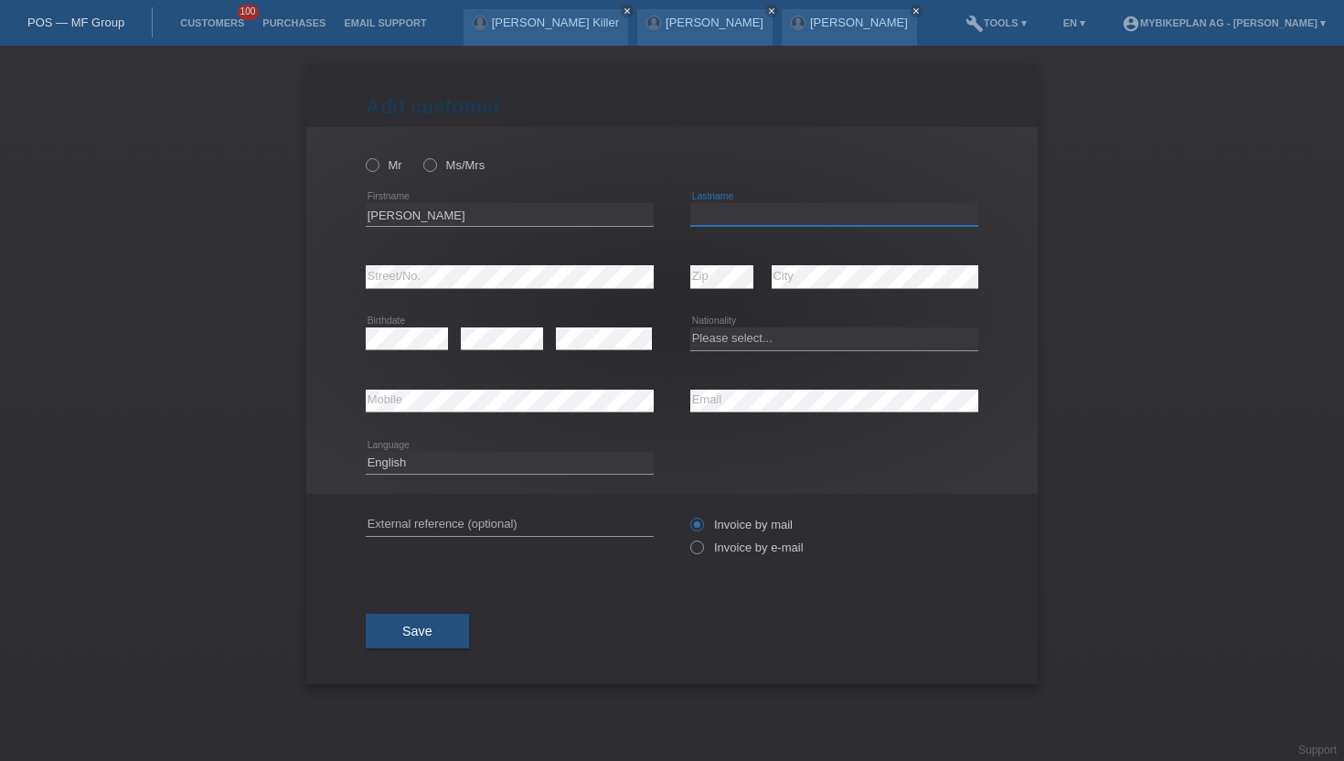
click at [712, 214] on input "text" at bounding box center [834, 214] width 288 height 23
paste input "[PERSON_NAME]"
type input "[PERSON_NAME]"
click at [687, 537] on icon at bounding box center [687, 537] width 0 height 0
click at [699, 550] on input "Invoice by e-mail" at bounding box center [696, 551] width 12 height 23
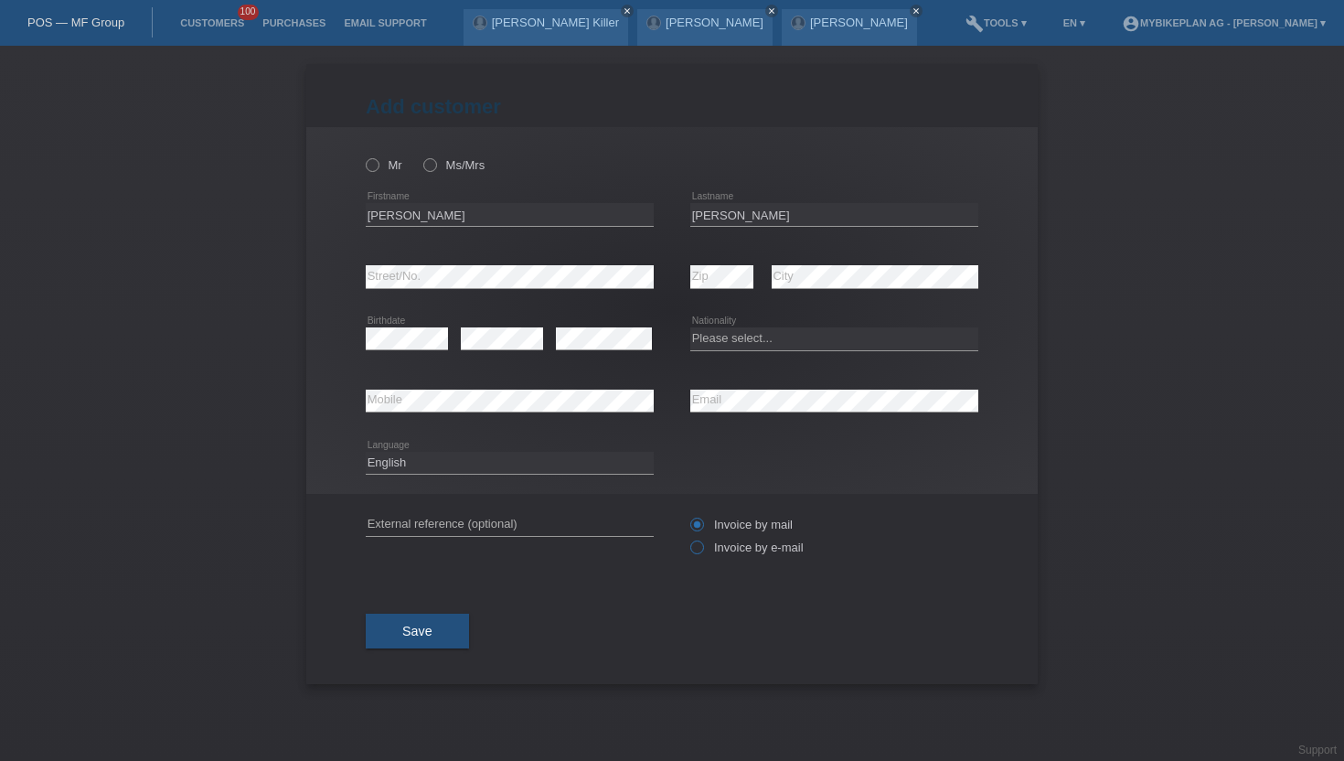
radio input "true"
click at [435, 388] on div "error Mobile" at bounding box center [510, 401] width 288 height 62
click at [706, 353] on div "Please select... Switzerland Austria Germany Liechtenstein ------------ Afghani…" at bounding box center [834, 339] width 288 height 62
click at [707, 346] on select "Please select... Switzerland Austria Germany Liechtenstein ------------ Afghani…" at bounding box center [834, 338] width 288 height 22
select select "CH"
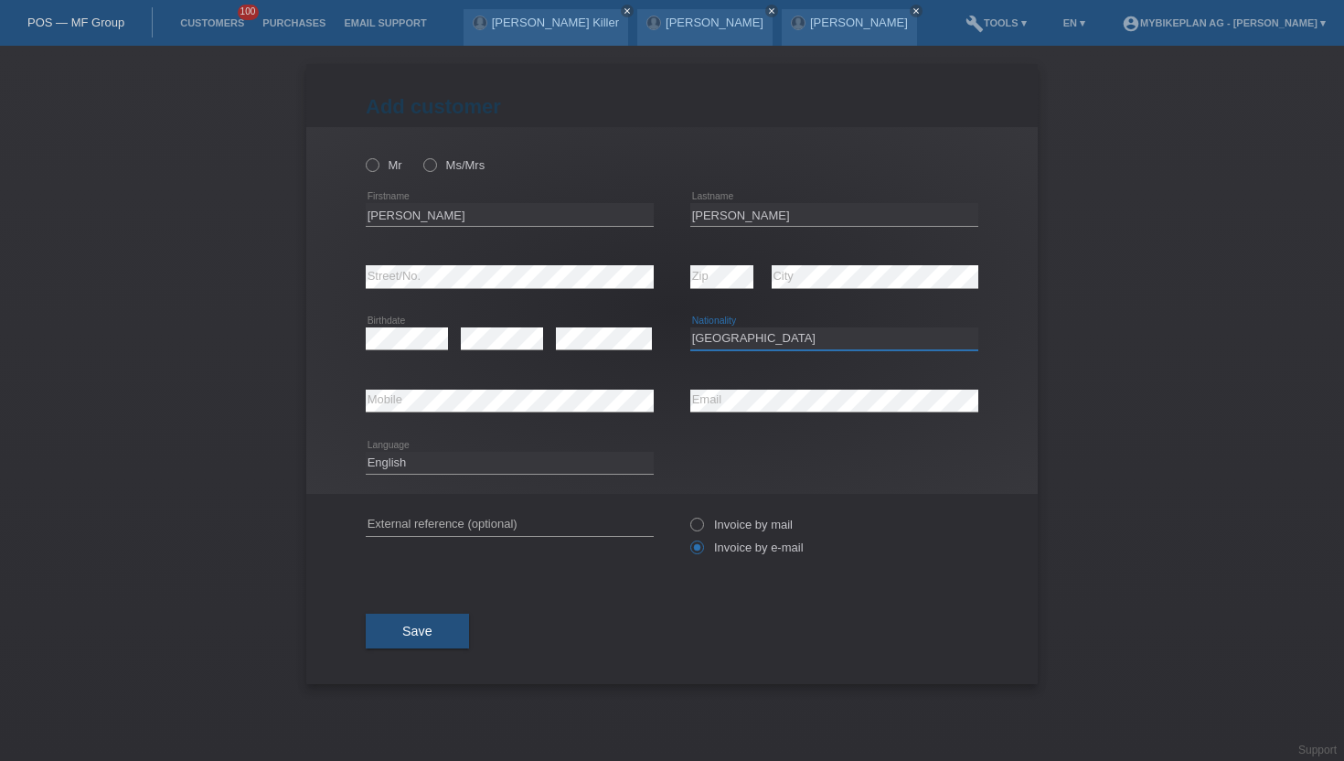
click at [690, 328] on select "Please select... Switzerland Austria Germany Liechtenstein ------------ Afghani…" at bounding box center [834, 338] width 288 height 22
click at [489, 462] on select "Deutsch Français Italiano English" at bounding box center [510, 463] width 288 height 22
select select "de"
click at [366, 452] on select "Deutsch Français Italiano English" at bounding box center [510, 463] width 288 height 22
drag, startPoint x: 403, startPoint y: 634, endPoint x: 479, endPoint y: 182, distance: 458.8
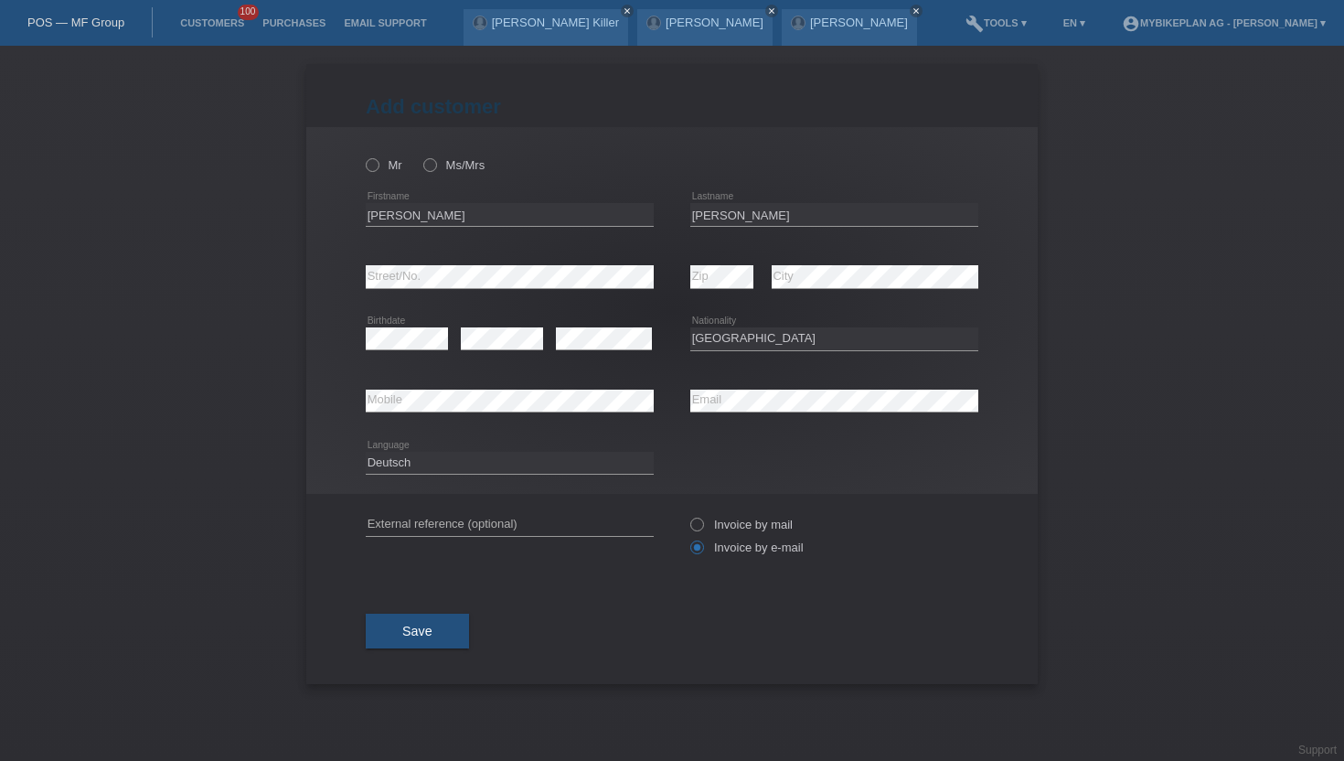
click at [479, 182] on form "Add customer Add customer Add customer Mr Ms/Mrs Pascal C" at bounding box center [672, 389] width 612 height 589
click at [363, 155] on icon at bounding box center [363, 155] width 0 height 0
click at [371, 160] on input "Mr" at bounding box center [372, 164] width 12 height 12
radio input "true"
click at [420, 638] on span "Save" at bounding box center [417, 630] width 30 height 15
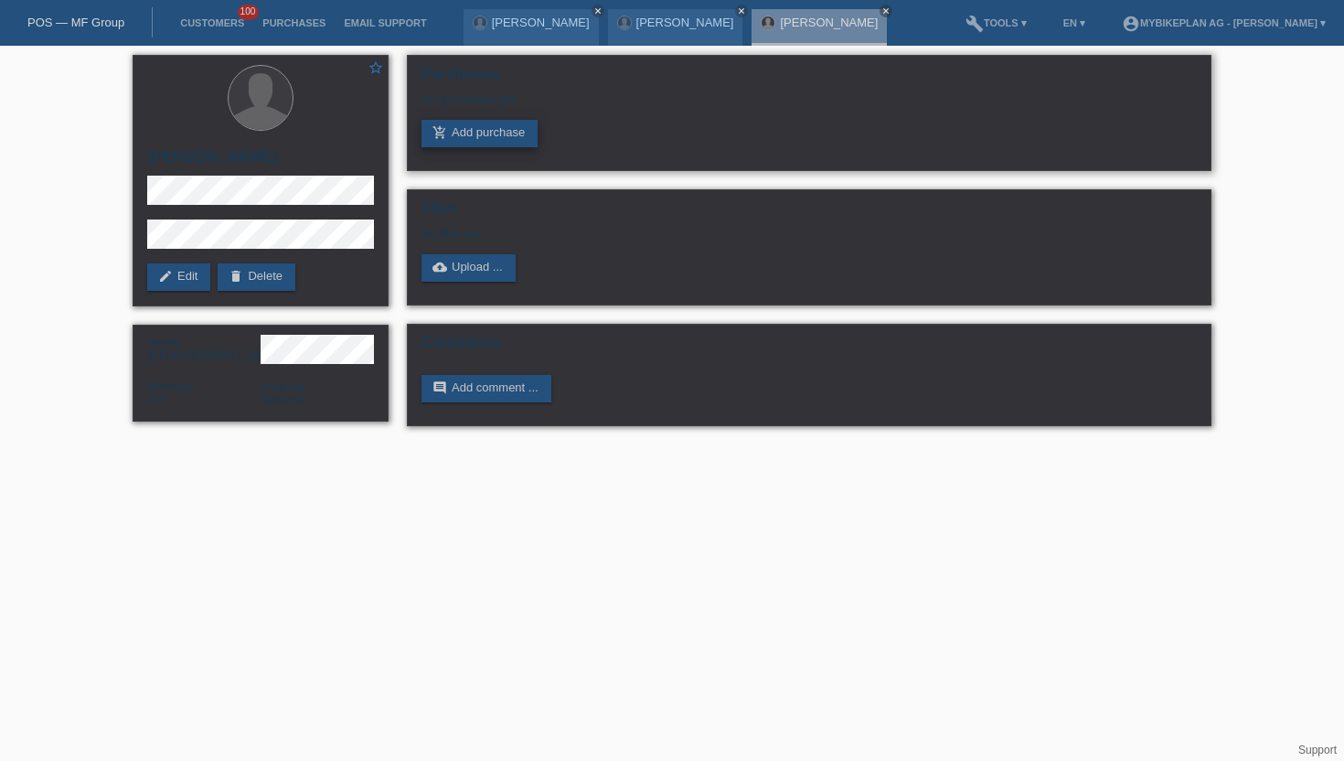
click at [462, 130] on link "add_shopping_cart Add purchase" at bounding box center [479, 133] width 116 height 27
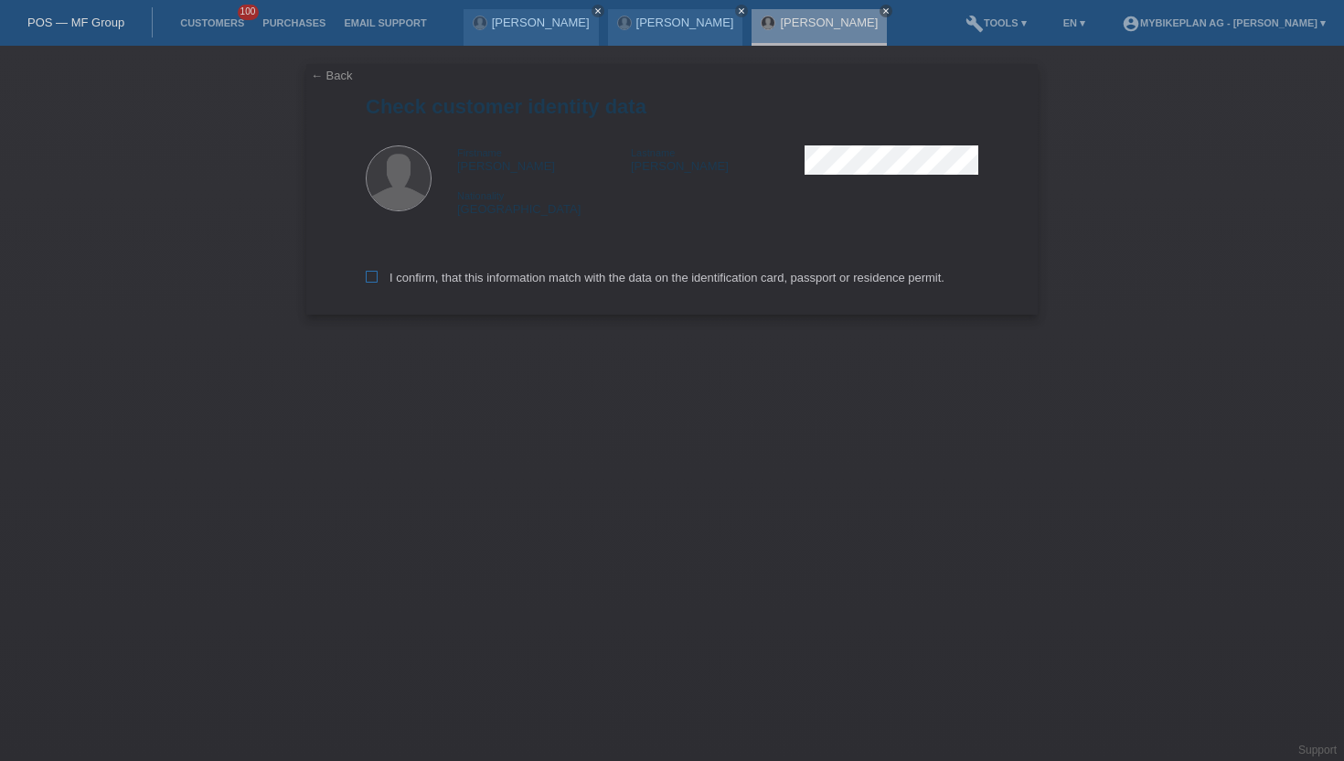
click at [367, 276] on icon at bounding box center [372, 277] width 12 height 12
click at [367, 276] on input "I confirm, that this information match with the data on the identification card…" at bounding box center [372, 277] width 12 height 12
checkbox input "true"
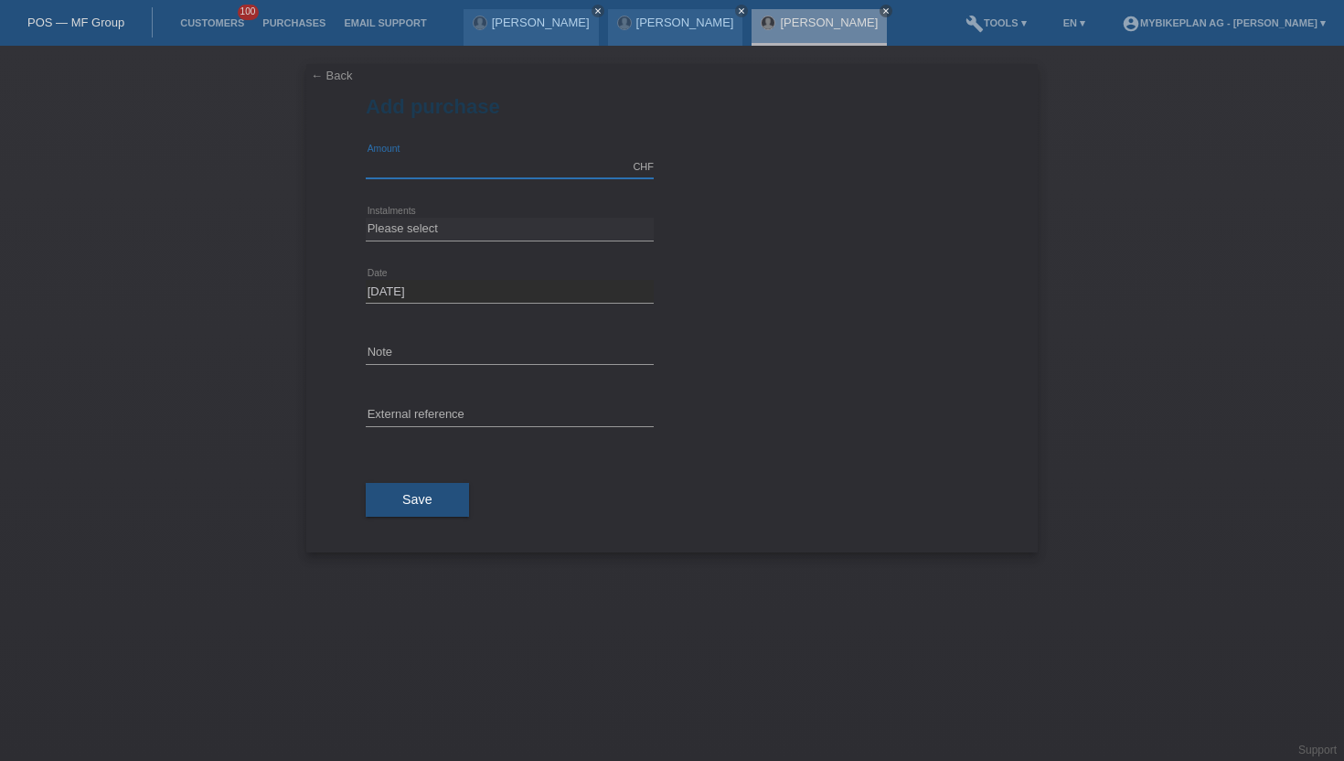
click at [432, 165] on input "text" at bounding box center [510, 166] width 288 height 23
type input "15000.00"
click at [414, 235] on select "Please select 6 instalments 12 instalments 18 instalments 24 instalments 36 ins…" at bounding box center [510, 229] width 288 height 22
select select "488"
click at [366, 218] on select "Please select 6 instalments 12 instalments 18 instalments 24 instalments 36 ins…" at bounding box center [510, 229] width 288 height 22
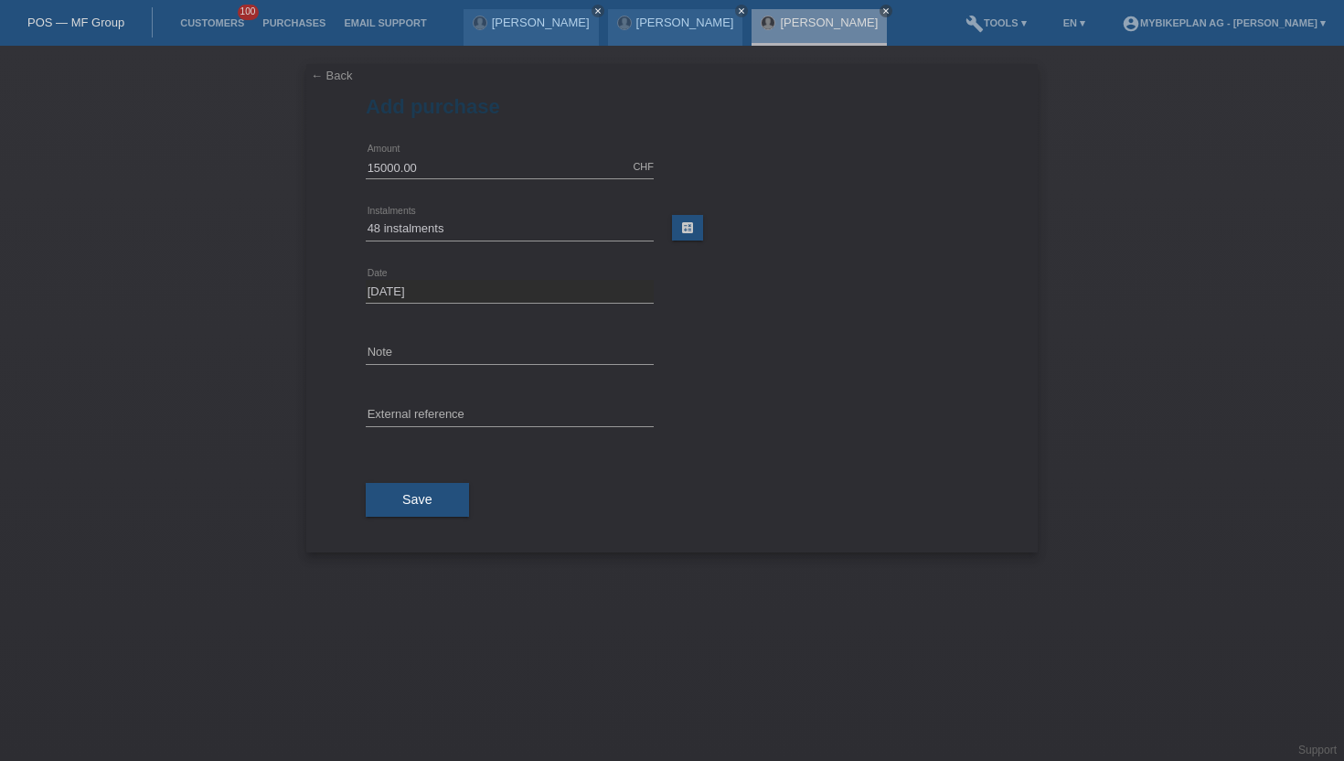
click at [414, 480] on div "Save" at bounding box center [672, 500] width 612 height 106
click at [414, 499] on span "Save" at bounding box center [417, 499] width 30 height 15
